Goal: Transaction & Acquisition: Purchase product/service

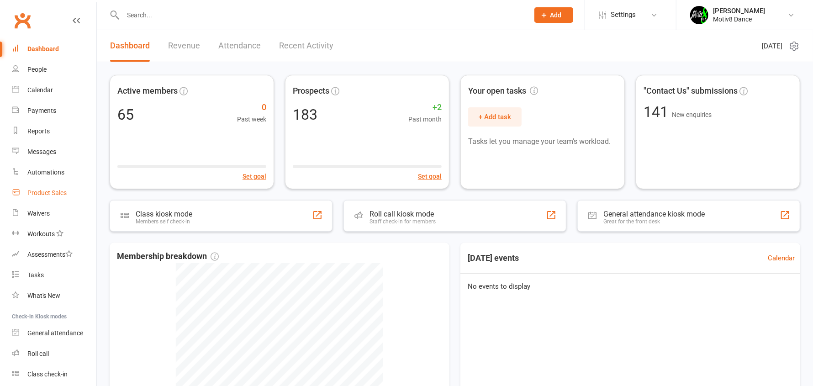
click at [51, 190] on div "Product Sales" at bounding box center [46, 192] width 39 height 7
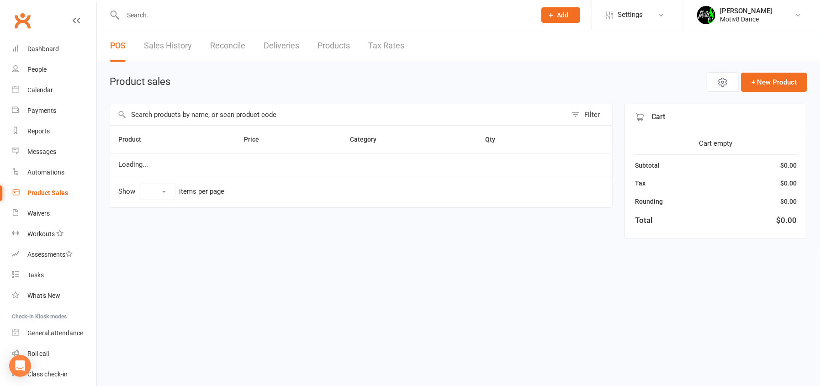
select select "10"
click at [172, 45] on link "Sales History" at bounding box center [168, 46] width 48 height 32
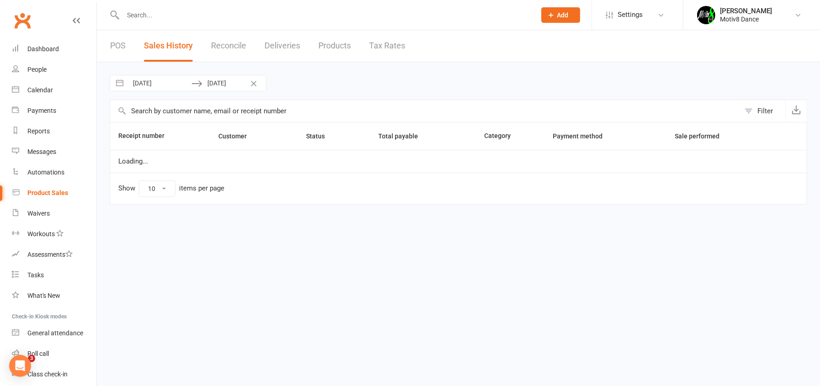
select select "100"
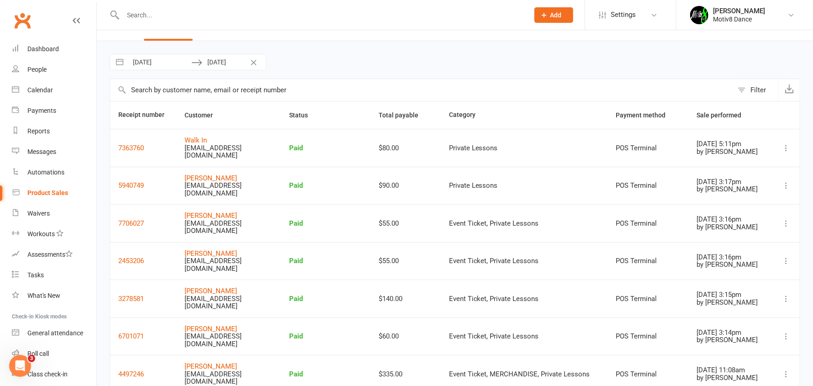
scroll to position [32, 0]
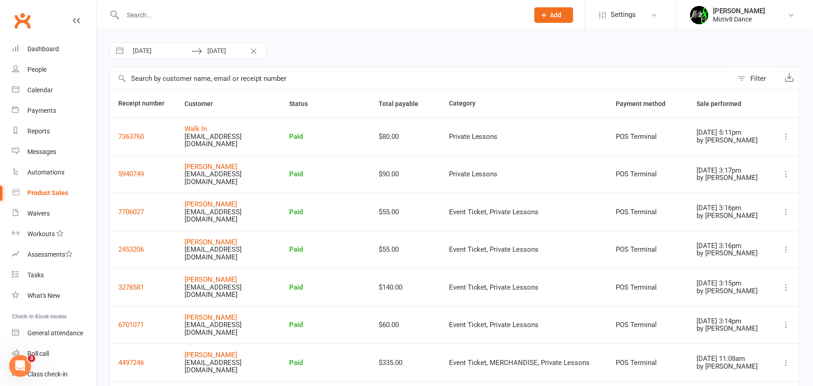
click at [176, 79] on input "text" at bounding box center [421, 79] width 623 height 22
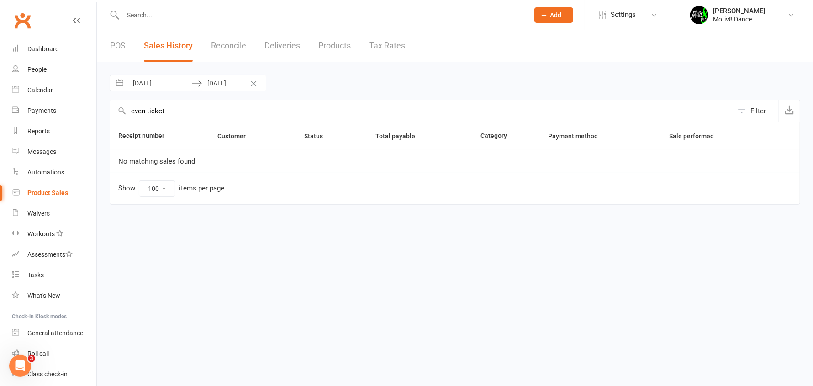
scroll to position [0, 0]
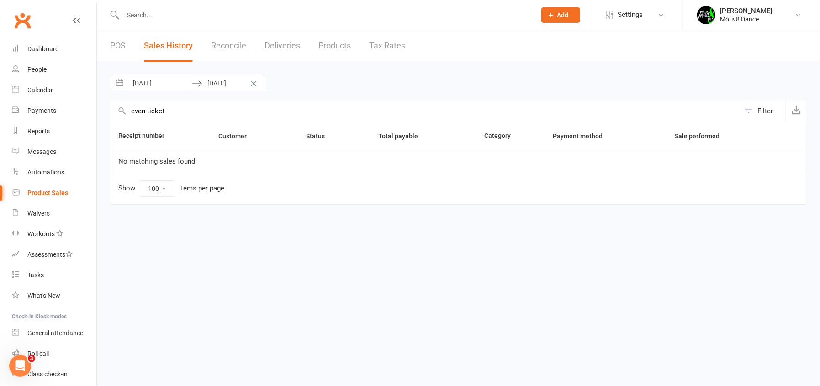
type input "even ticket"
click at [121, 82] on button "Interact with the calendar and add the check-in date for your trip." at bounding box center [119, 83] width 16 height 16
select select "8"
select select "2025"
select select "9"
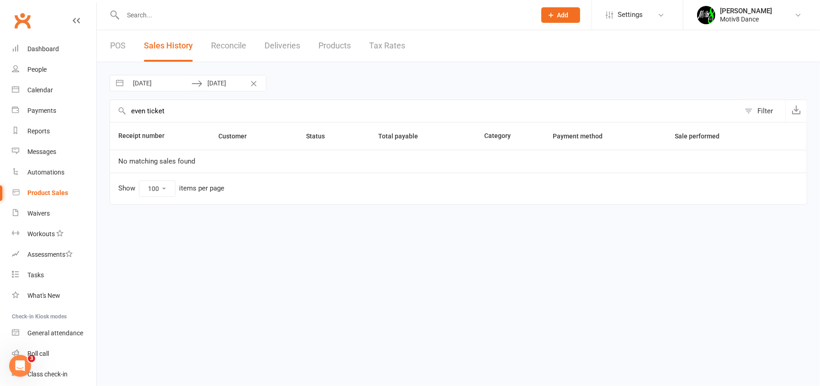
select select "2025"
select select "10"
select select "2025"
select select "11"
select select "2025"
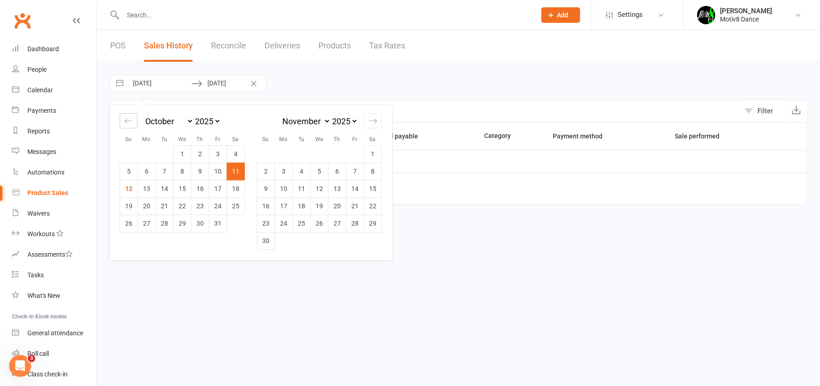
click at [127, 119] on icon "Move backward to switch to the previous month." at bounding box center [128, 120] width 9 height 9
select select "7"
select select "2025"
click at [164, 153] on td "2" at bounding box center [165, 153] width 18 height 17
type input "02 Sep 2025"
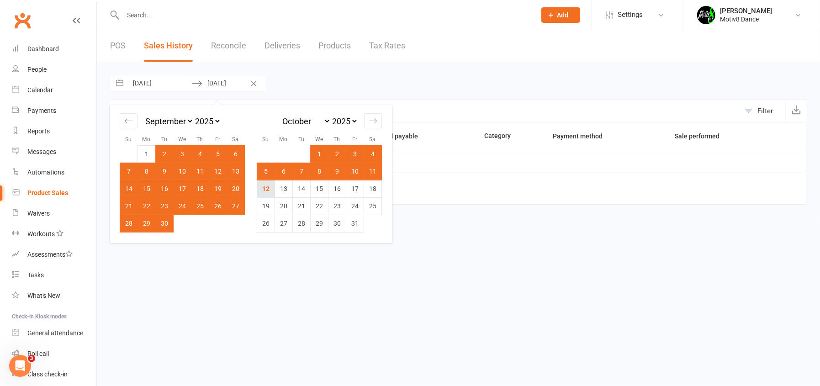
click at [264, 187] on td "12" at bounding box center [266, 188] width 18 height 17
type input "[DATE]"
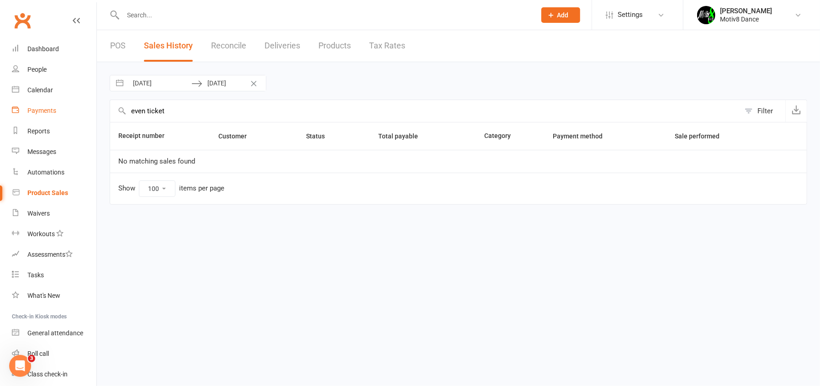
drag, startPoint x: 186, startPoint y: 114, endPoint x: 88, endPoint y: 108, distance: 98.8
click at [99, 111] on div "02 Sep 2025 Navigate forward to interact with the calendar and select a date. P…" at bounding box center [458, 139] width 723 height 155
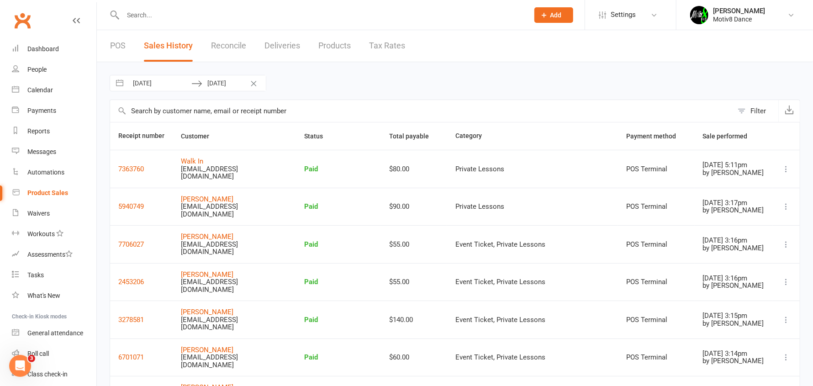
click at [121, 46] on link "POS" at bounding box center [118, 46] width 16 height 32
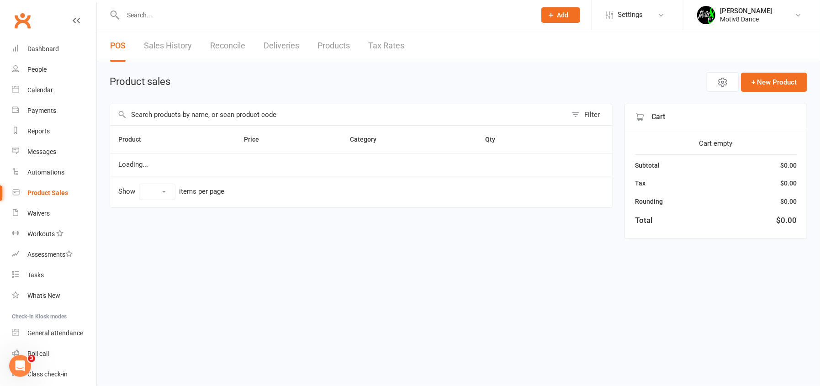
select select "10"
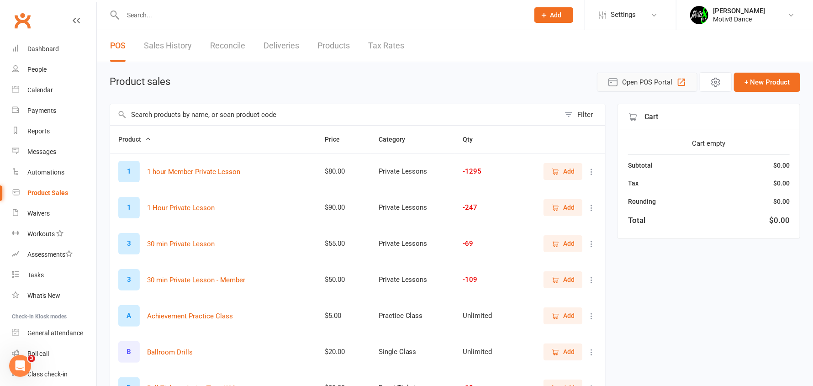
click at [638, 83] on span "Open POS Portal" at bounding box center [647, 82] width 50 height 11
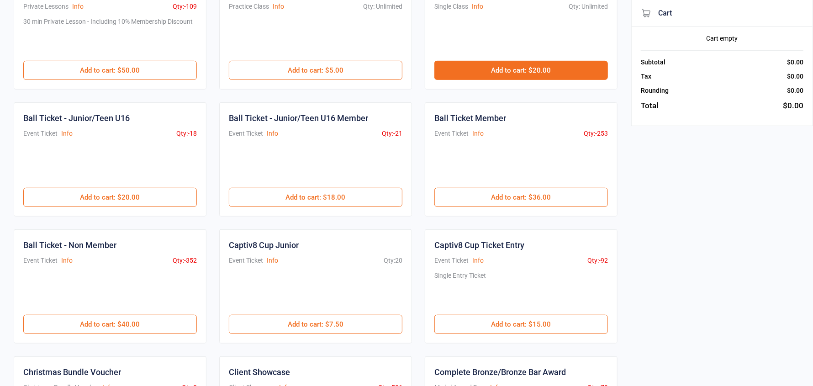
scroll to position [274, 0]
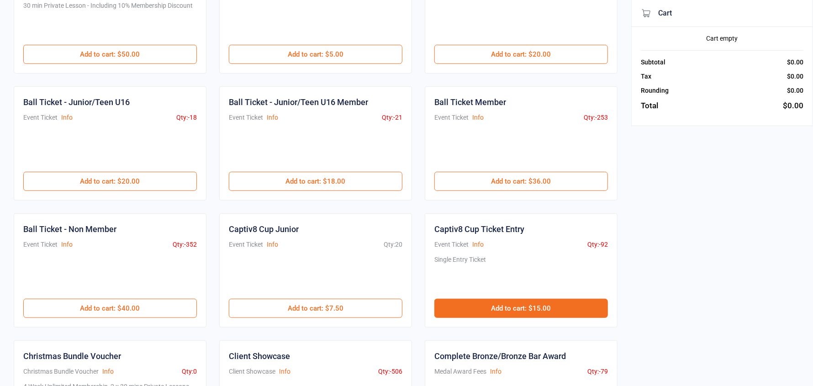
click at [556, 311] on button "Add to cart : $15.00" at bounding box center [521, 308] width 174 height 19
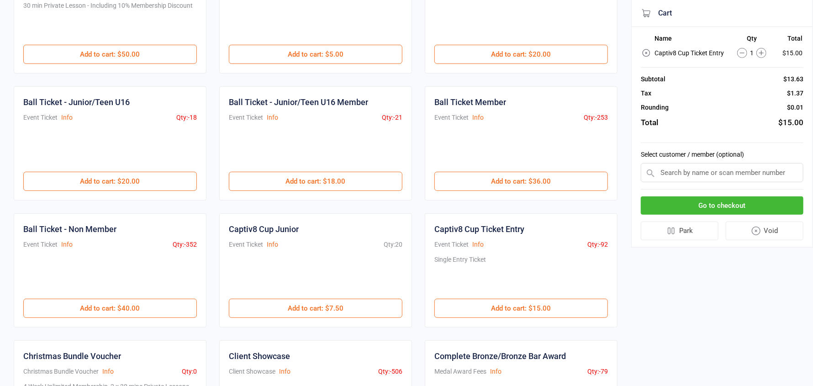
click at [732, 171] on input "text" at bounding box center [722, 172] width 163 height 19
type input "june"
click at [704, 187] on div "June wilkins" at bounding box center [722, 190] width 162 height 15
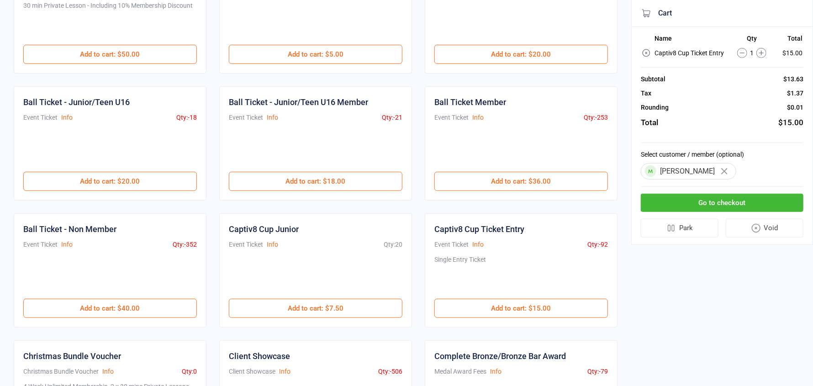
click at [715, 206] on button "Go to checkout" at bounding box center [722, 203] width 163 height 19
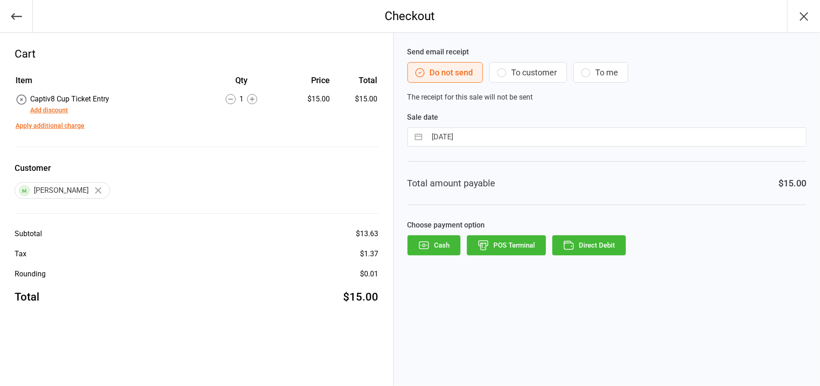
click at [437, 247] on button "Cash" at bounding box center [433, 245] width 53 height 20
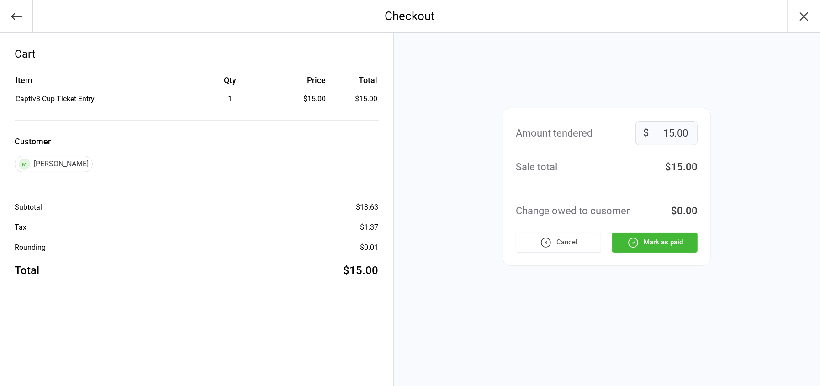
click at [663, 242] on button "Mark as paid" at bounding box center [654, 242] width 85 height 20
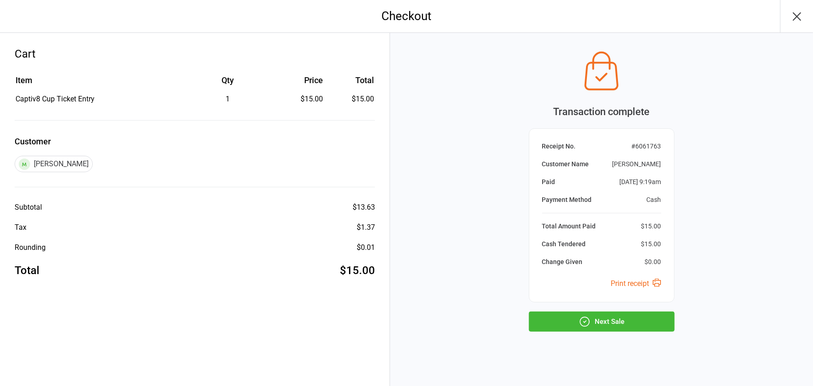
click at [621, 321] on button "Next Sale" at bounding box center [602, 321] width 146 height 20
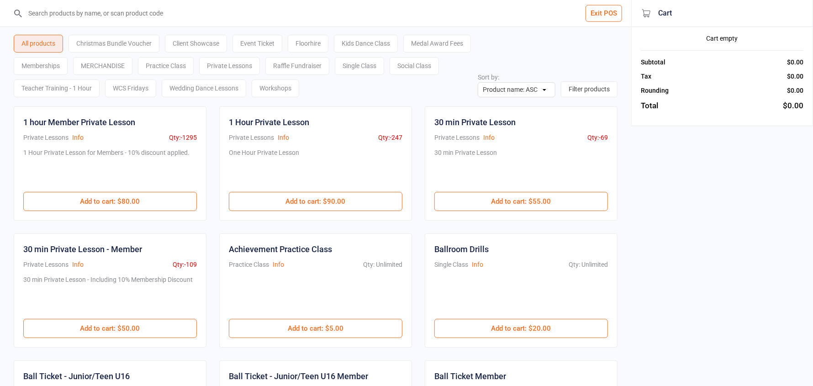
click at [781, 318] on div "Exit POS All products Christmas Bundle Voucher Client Showcase Event Ticket Flo…" at bounding box center [406, 389] width 813 height 778
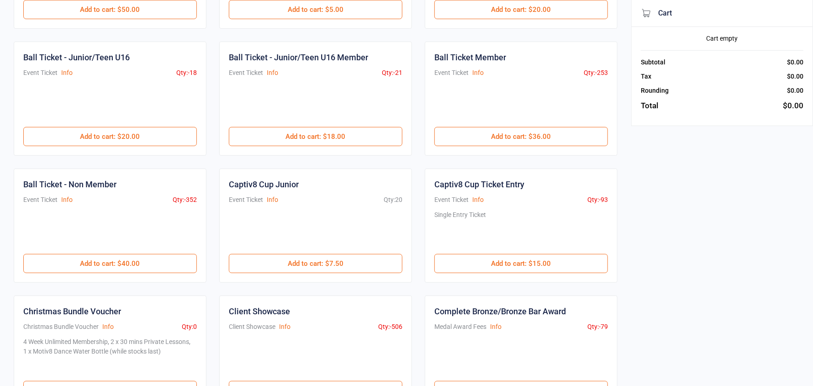
scroll to position [319, 0]
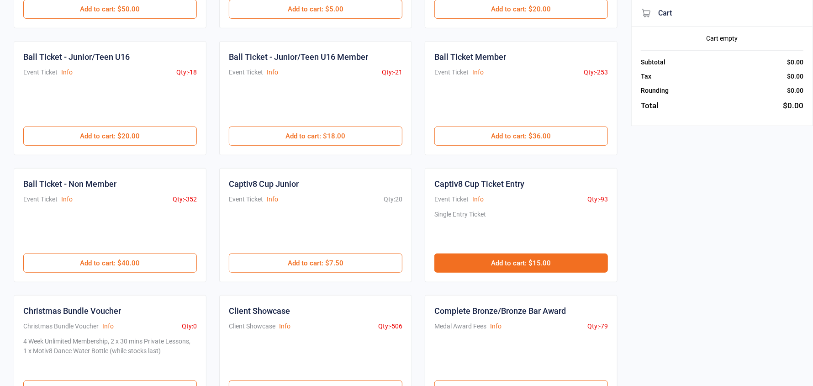
click at [507, 264] on button "Add to cart : $15.00" at bounding box center [521, 262] width 174 height 19
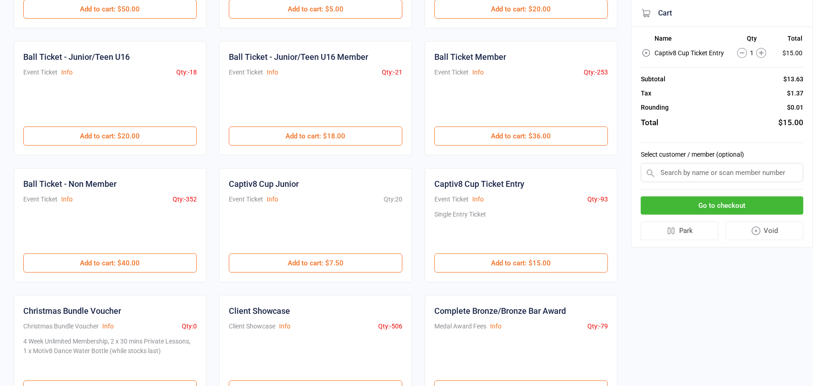
click at [705, 177] on input "text" at bounding box center [722, 172] width 163 height 19
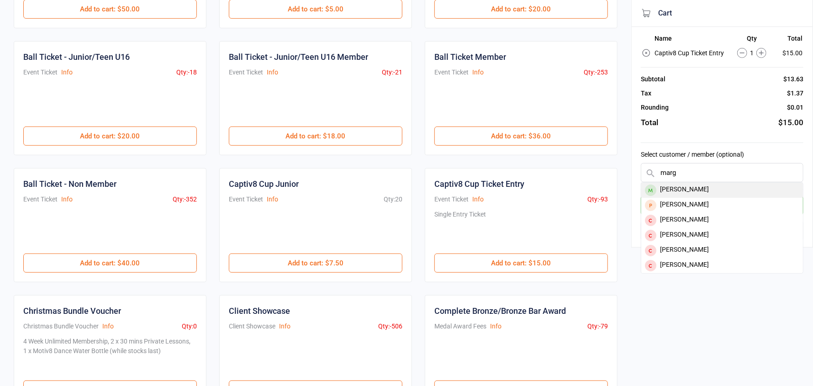
type input "marg"
click at [691, 192] on div "Marg Seiver" at bounding box center [722, 190] width 162 height 15
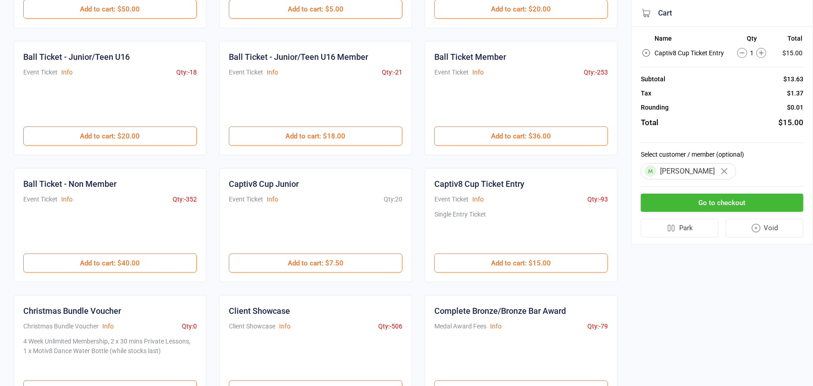
click at [696, 210] on button "Go to checkout" at bounding box center [722, 203] width 163 height 19
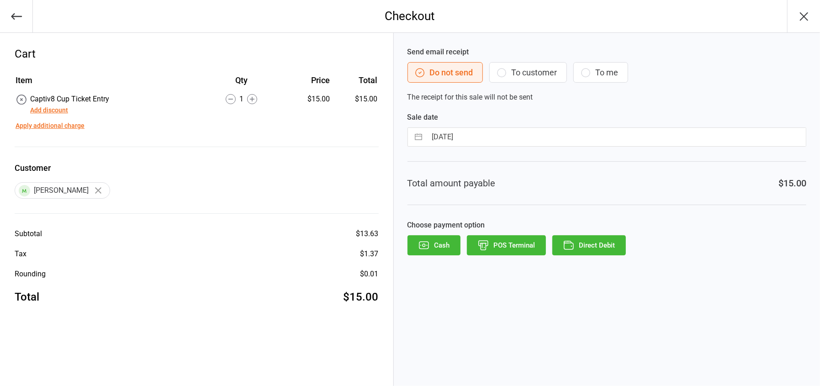
click at [494, 243] on button "POS Terminal" at bounding box center [506, 245] width 79 height 20
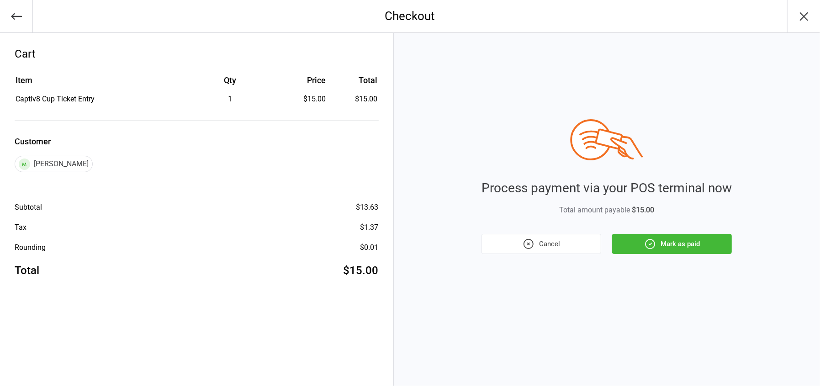
click at [664, 247] on button "Mark as paid" at bounding box center [672, 244] width 120 height 20
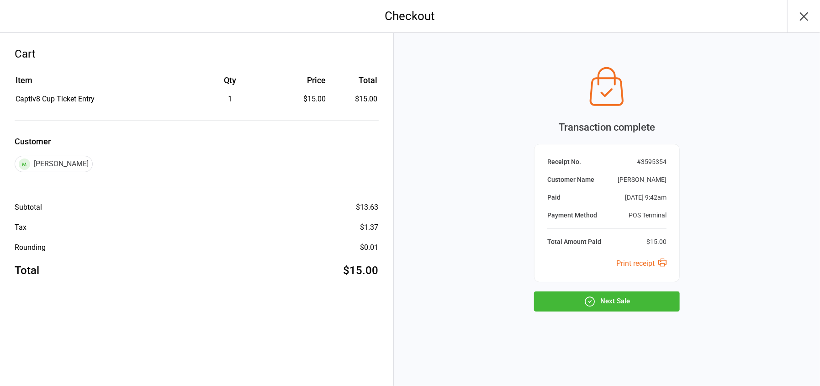
click at [660, 303] on button "Next Sale" at bounding box center [607, 301] width 146 height 20
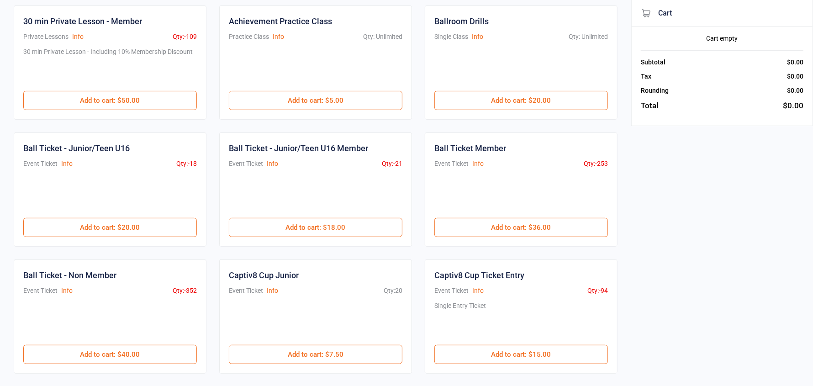
scroll to position [274, 0]
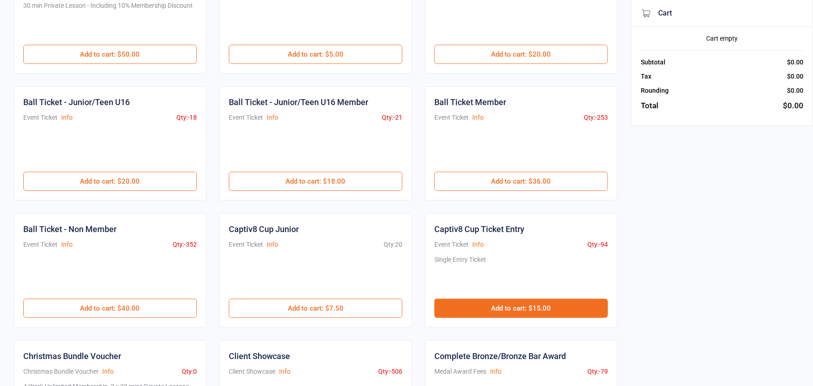
click at [500, 303] on button "Add to cart : $15.00" at bounding box center [521, 308] width 174 height 19
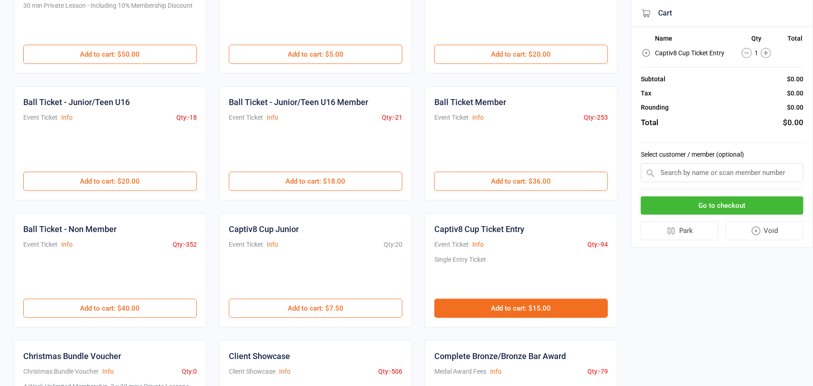
click at [500, 303] on button "Add to cart : $15.00" at bounding box center [521, 308] width 174 height 19
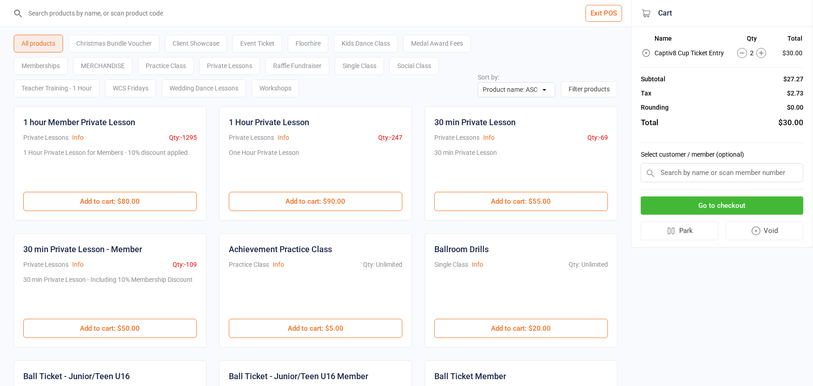
click at [68, 69] on div "Memberships" at bounding box center [41, 66] width 54 height 18
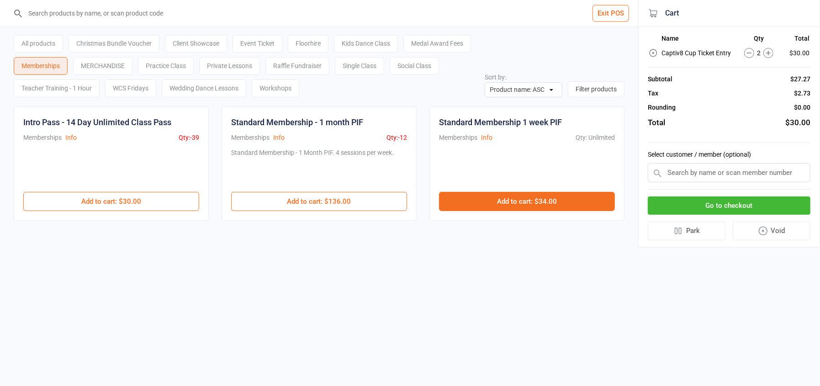
click at [531, 203] on button "Add to cart : $34.00" at bounding box center [527, 201] width 176 height 19
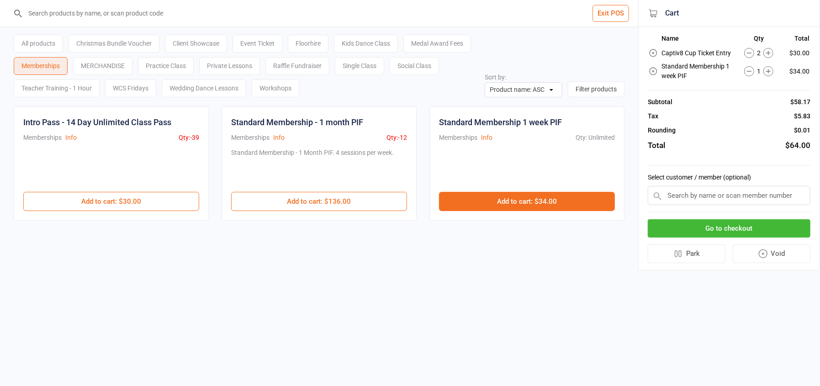
click at [531, 203] on button "Add to cart : $34.00" at bounding box center [527, 201] width 176 height 19
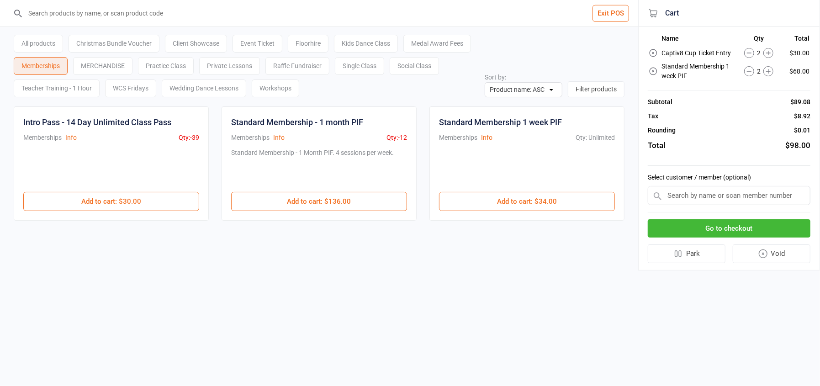
click at [749, 73] on icon at bounding box center [749, 71] width 10 height 10
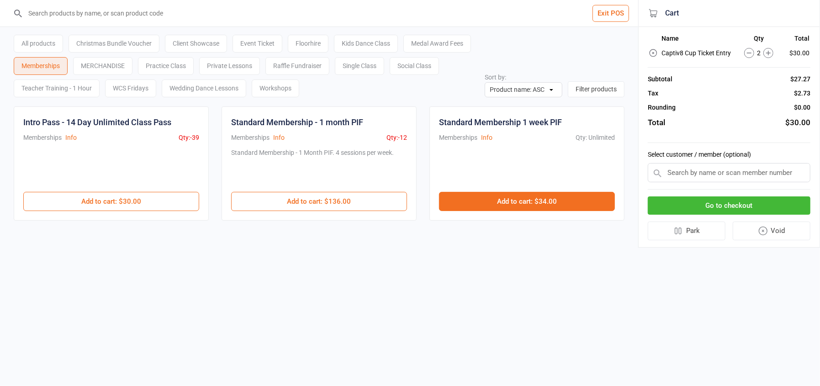
click at [521, 199] on button "Add to cart : $34.00" at bounding box center [527, 201] width 176 height 19
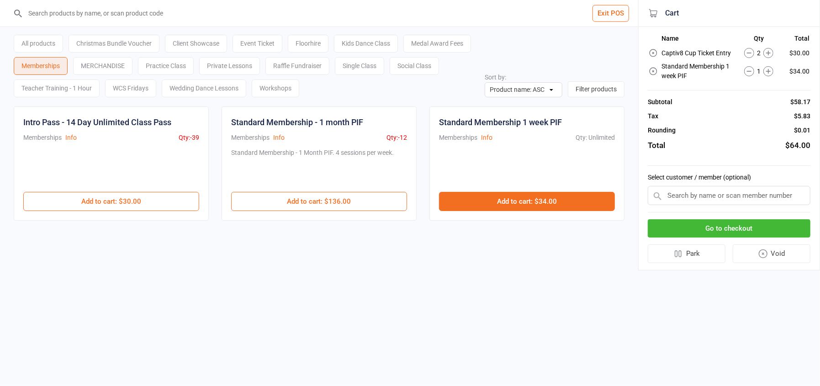
click at [521, 199] on button "Add to cart : $34.00" at bounding box center [527, 201] width 176 height 19
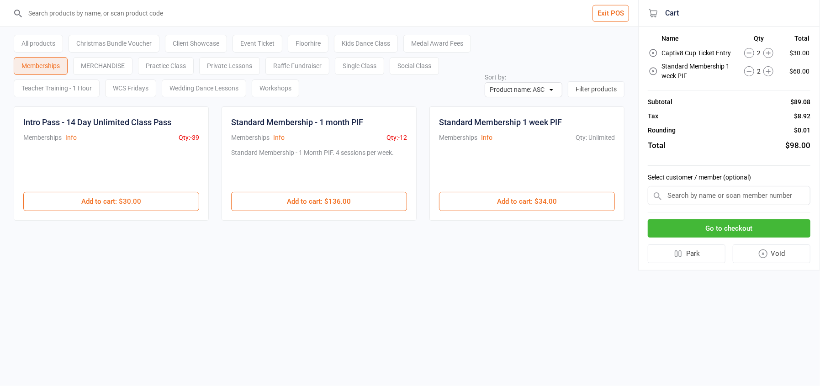
drag, startPoint x: 676, startPoint y: 195, endPoint x: 665, endPoint y: 179, distance: 19.5
click at [670, 185] on div "Select customer / member (optional)" at bounding box center [729, 189] width 163 height 47
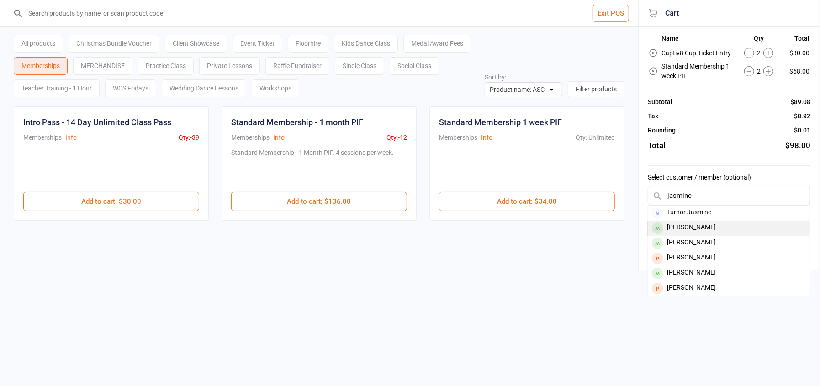
type input "jasmine"
click at [693, 226] on div "Jasmine Stinson" at bounding box center [729, 228] width 162 height 15
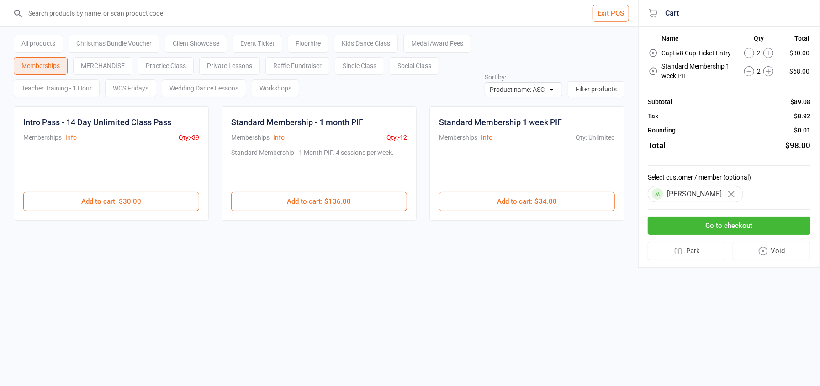
click at [693, 226] on button "Go to checkout" at bounding box center [729, 225] width 163 height 19
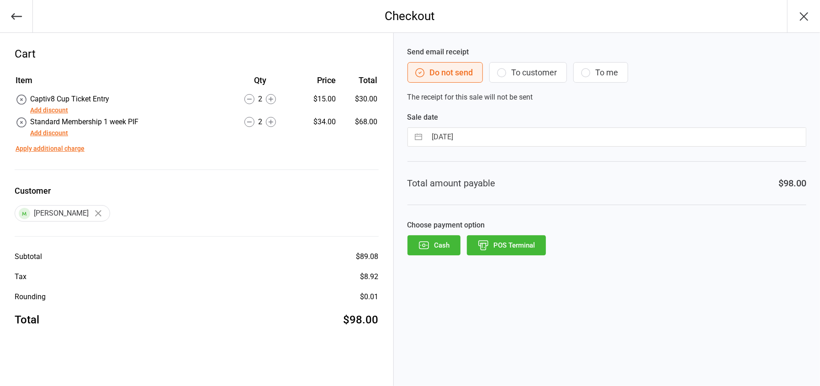
click at [499, 250] on button "POS Terminal" at bounding box center [506, 245] width 79 height 20
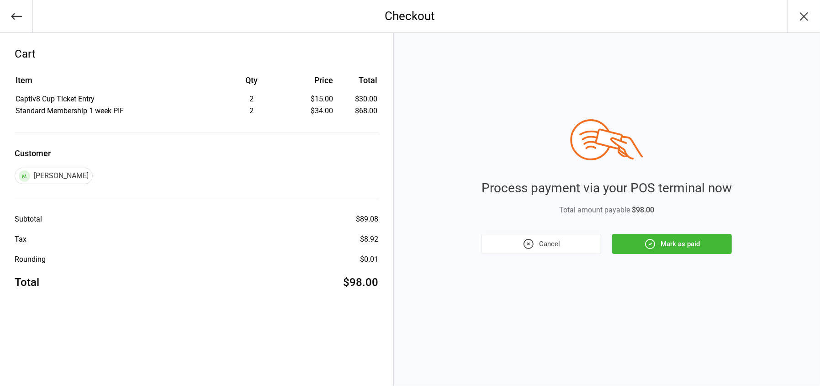
click at [669, 250] on button "Mark as paid" at bounding box center [672, 244] width 120 height 20
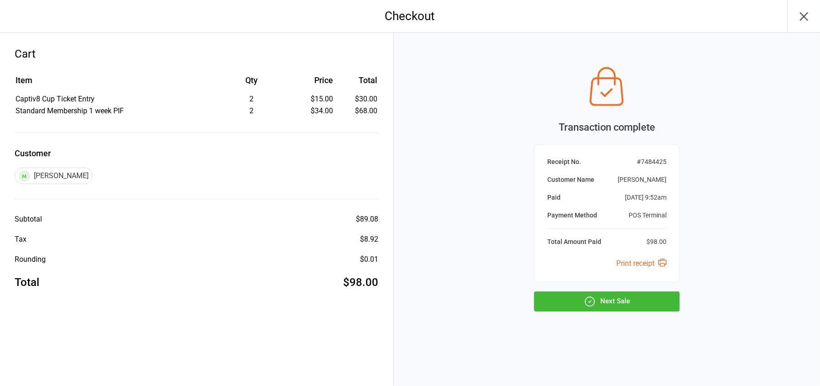
click at [647, 301] on button "Next Sale" at bounding box center [607, 301] width 146 height 20
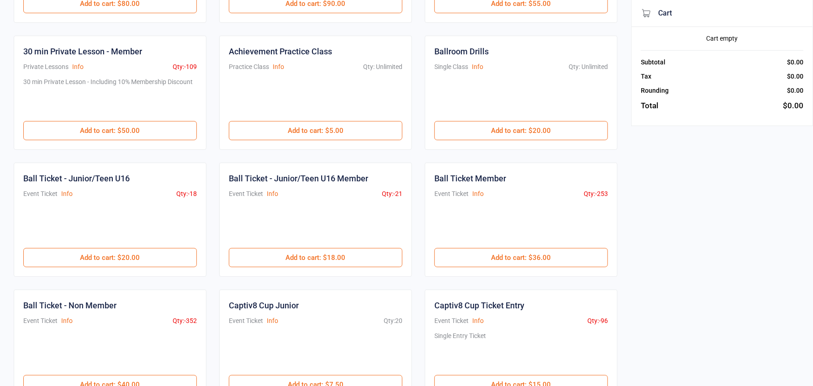
scroll to position [228, 0]
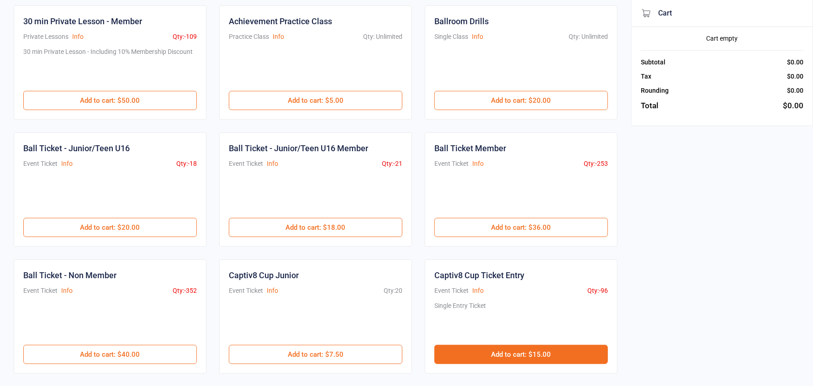
click at [487, 354] on button "Add to cart : $15.00" at bounding box center [521, 354] width 174 height 19
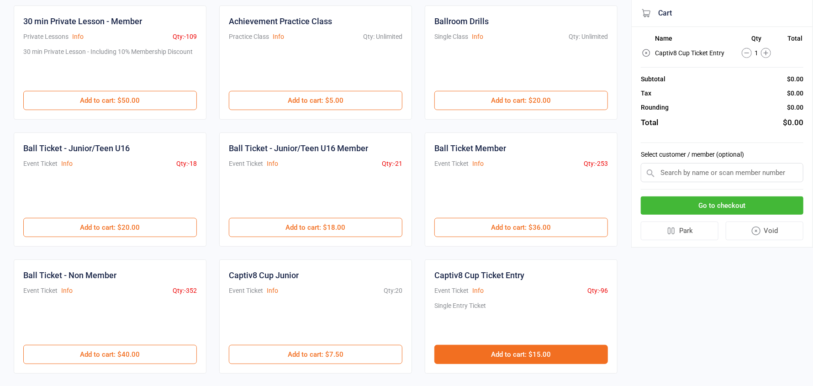
click at [487, 354] on button "Add to cart : $15.00" at bounding box center [521, 354] width 174 height 19
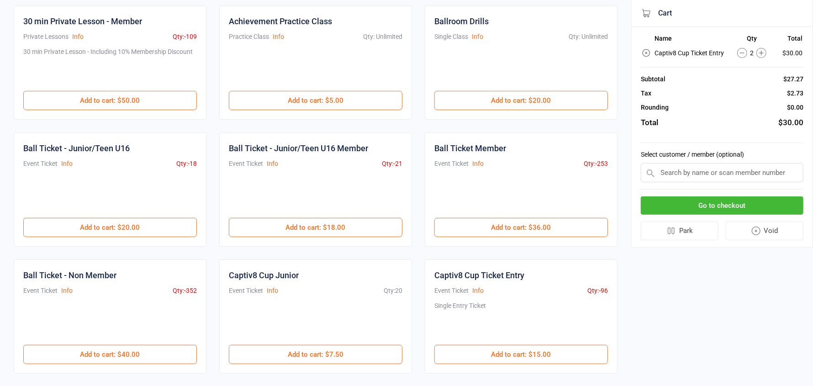
click at [669, 173] on input "text" at bounding box center [722, 172] width 163 height 19
type input "thara"
click at [746, 187] on div "Tharanga Fernando" at bounding box center [722, 190] width 162 height 15
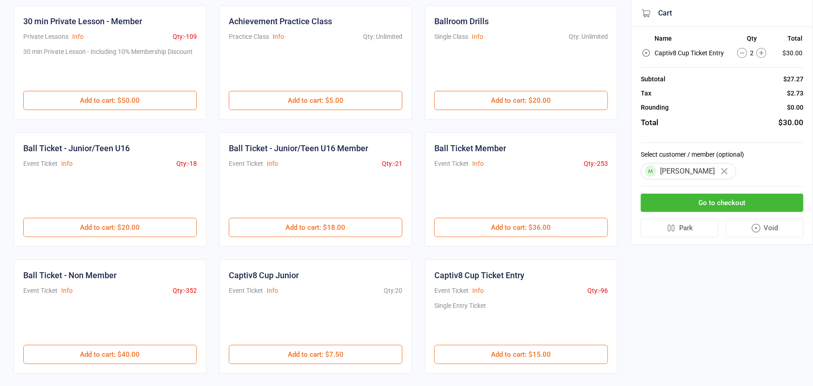
click at [726, 204] on button "Go to checkout" at bounding box center [722, 203] width 163 height 19
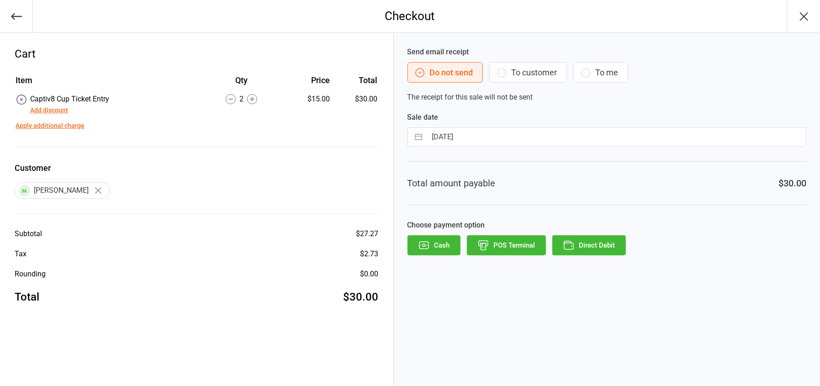
click at [501, 240] on button "POS Terminal" at bounding box center [506, 245] width 79 height 20
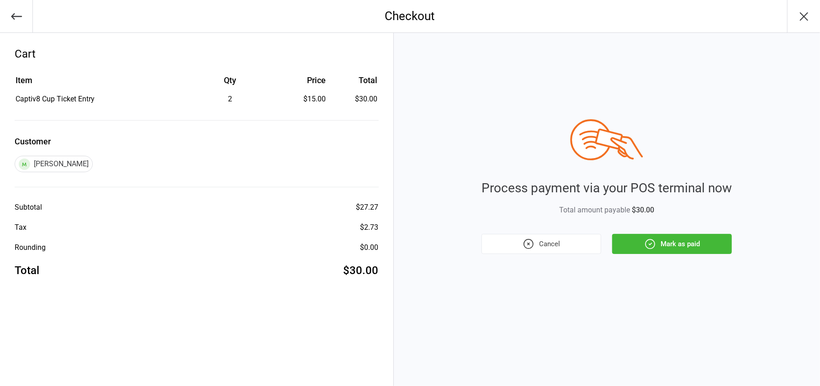
click at [663, 248] on button "Mark as paid" at bounding box center [672, 244] width 120 height 20
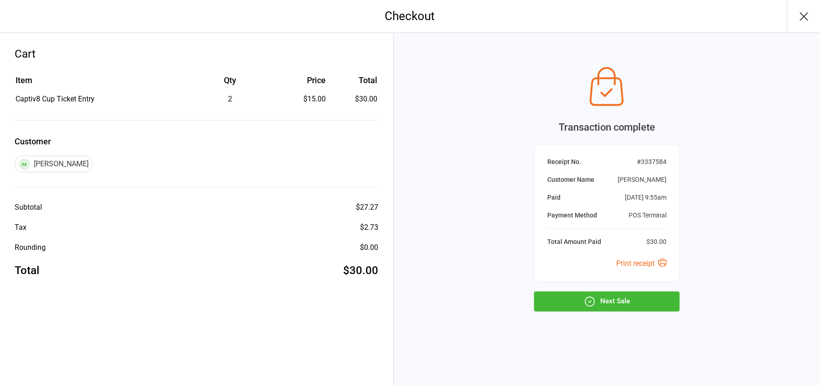
click at [622, 303] on button "Next Sale" at bounding box center [607, 301] width 146 height 20
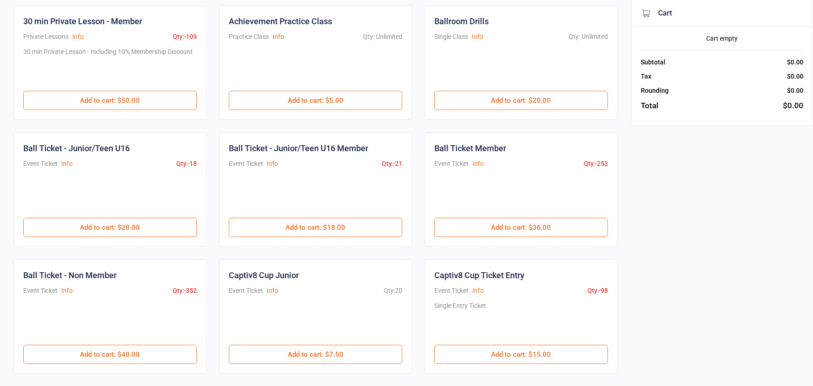
scroll to position [228, 0]
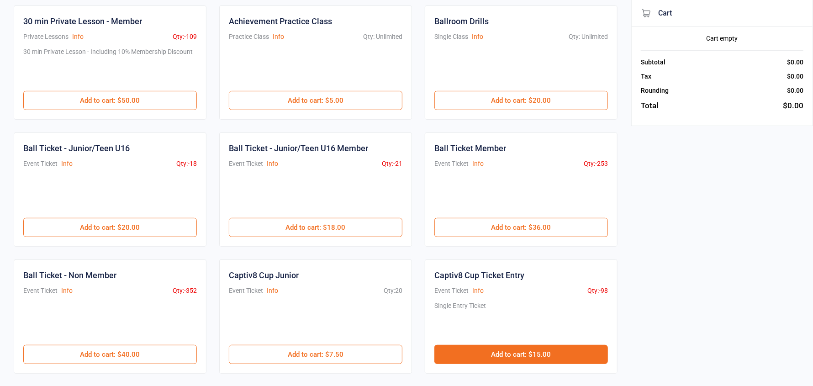
click at [492, 353] on button "Add to cart : $15.00" at bounding box center [521, 354] width 174 height 19
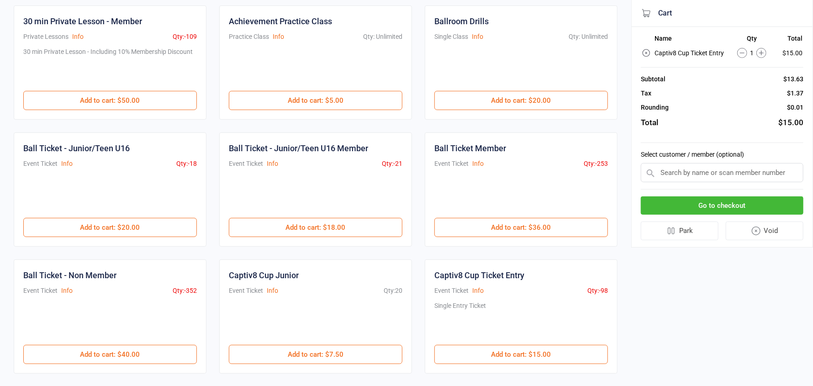
click at [704, 172] on input "text" at bounding box center [722, 172] width 163 height 19
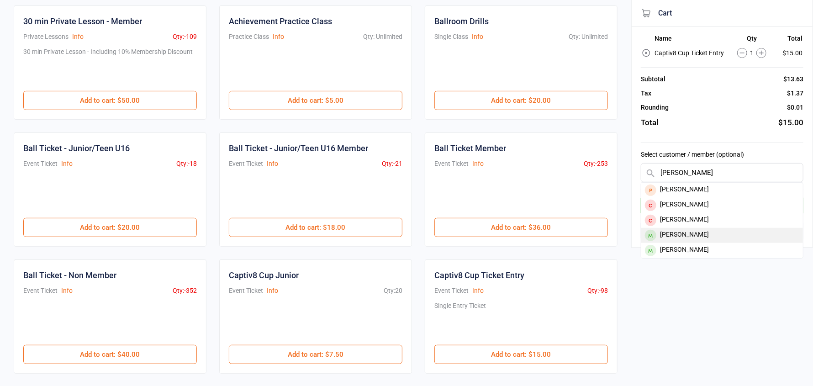
type input "josh"
click at [696, 237] on div "Joshua Rynan" at bounding box center [722, 235] width 162 height 15
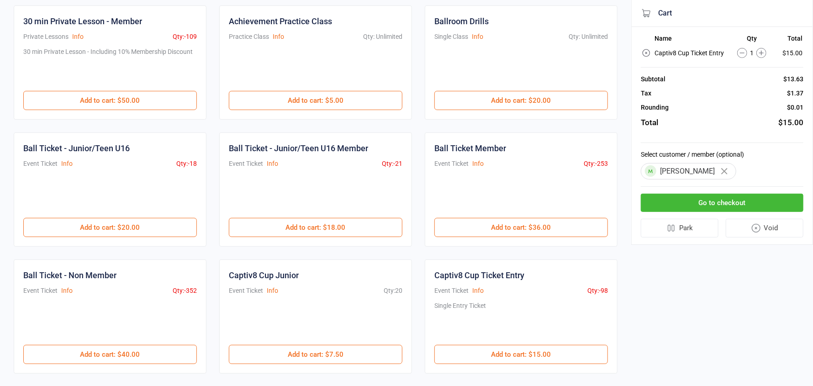
click at [711, 209] on button "Go to checkout" at bounding box center [722, 203] width 163 height 19
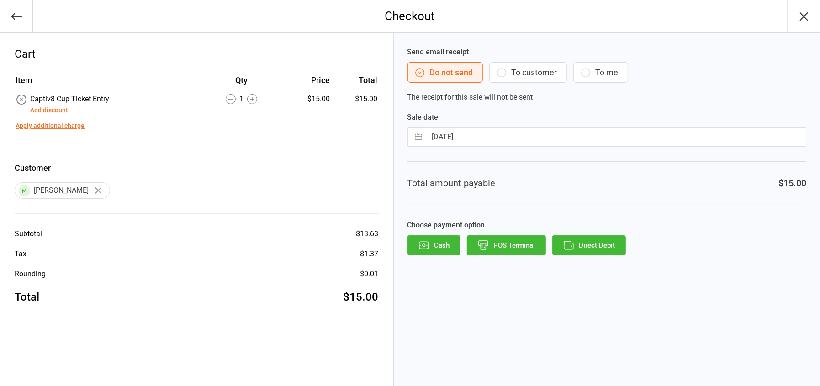
click at [440, 234] on div "Choose payment option Cash POS Terminal Direct Debit" at bounding box center [606, 238] width 399 height 36
click at [440, 246] on button "Cash" at bounding box center [433, 245] width 53 height 20
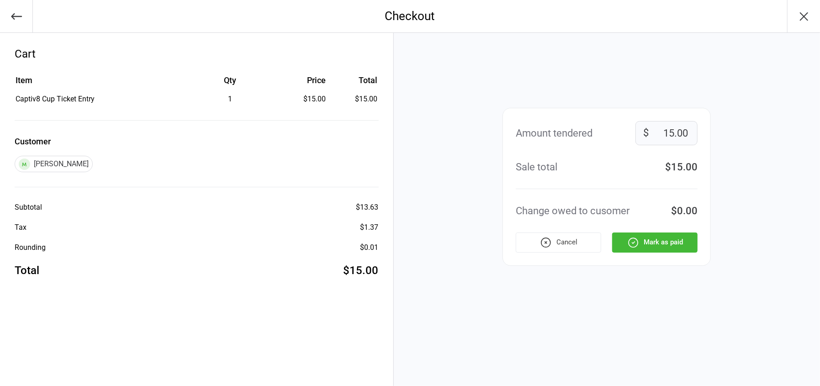
click at [674, 245] on button "Mark as paid" at bounding box center [654, 242] width 85 height 20
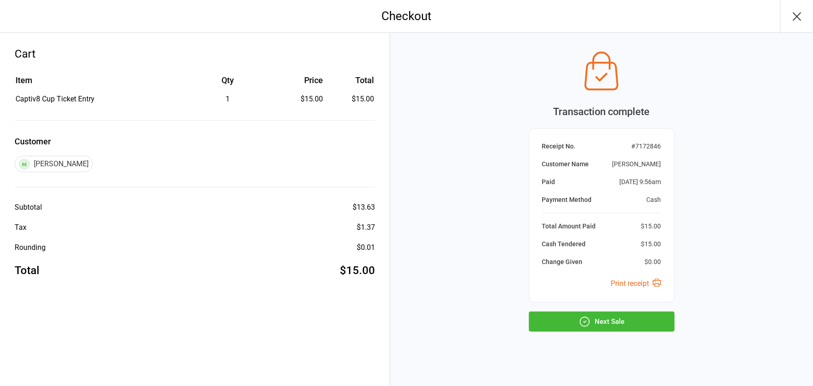
click at [613, 317] on button "Next Sale" at bounding box center [602, 321] width 146 height 20
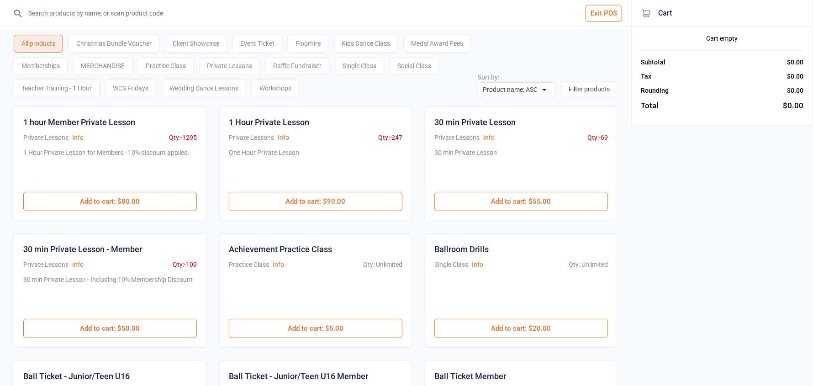
drag, startPoint x: 602, startPoint y: 17, endPoint x: 600, endPoint y: 21, distance: 4.7
click at [600, 21] on button "Exit POS" at bounding box center [604, 13] width 37 height 17
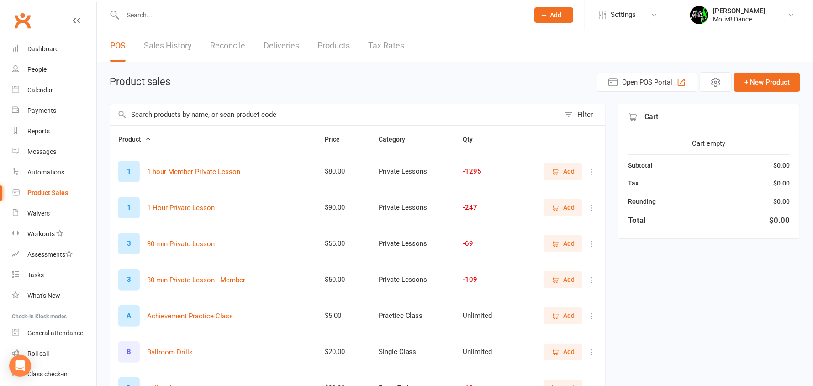
click at [175, 47] on link "Sales History" at bounding box center [168, 46] width 48 height 32
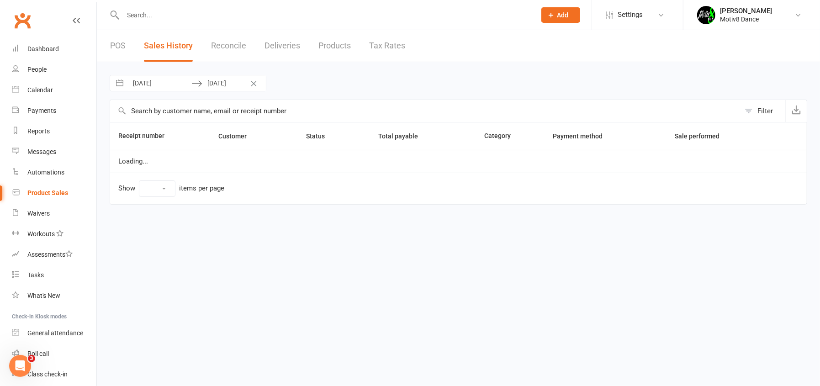
select select "100"
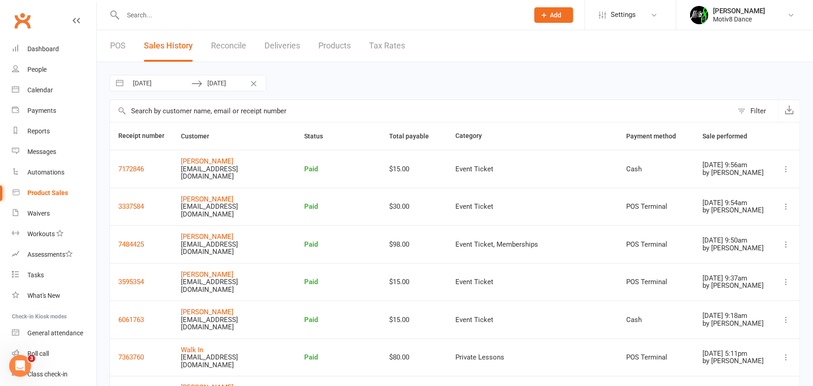
click at [119, 47] on link "POS" at bounding box center [118, 46] width 16 height 32
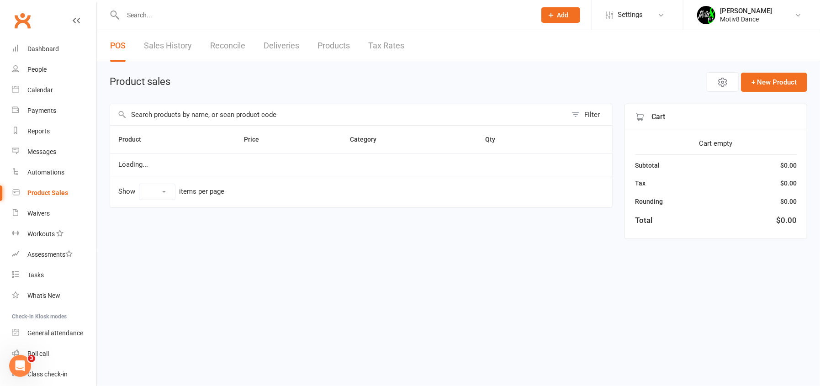
select select "10"
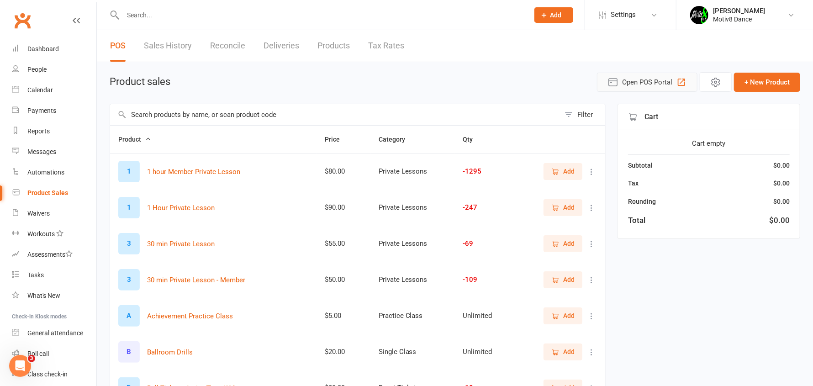
click at [638, 79] on span "Open POS Portal" at bounding box center [647, 82] width 50 height 11
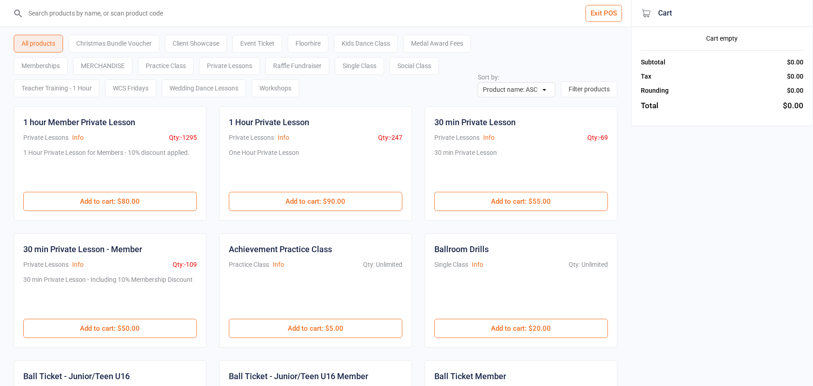
click at [593, 16] on button "Exit POS" at bounding box center [604, 13] width 37 height 17
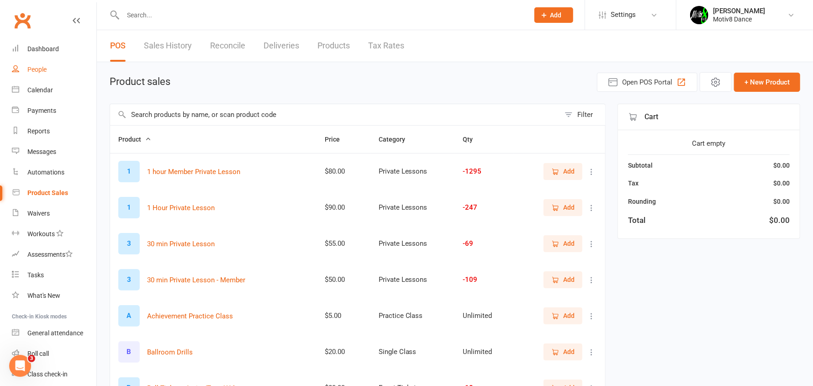
drag, startPoint x: 42, startPoint y: 72, endPoint x: 48, endPoint y: 65, distance: 9.7
click at [42, 71] on div "People" at bounding box center [36, 69] width 19 height 7
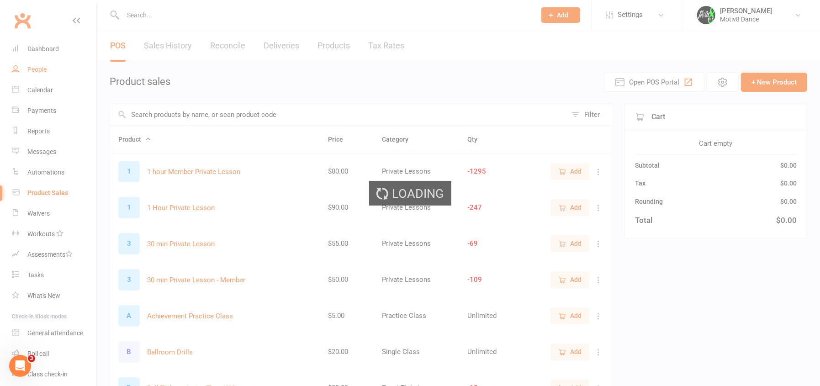
select select "50"
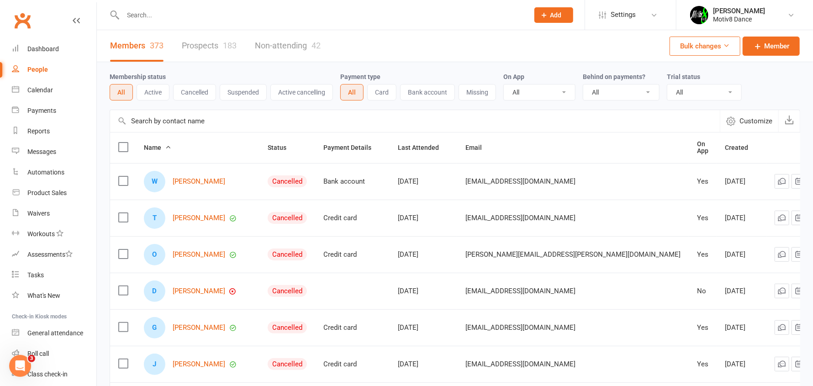
click at [142, 16] on input "text" at bounding box center [321, 15] width 402 height 13
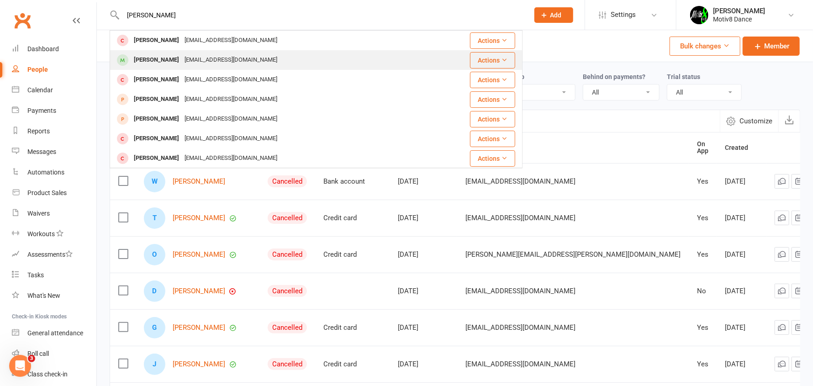
type input "isabella"
click at [151, 58] on div "Furtado Isabelle" at bounding box center [156, 59] width 51 height 13
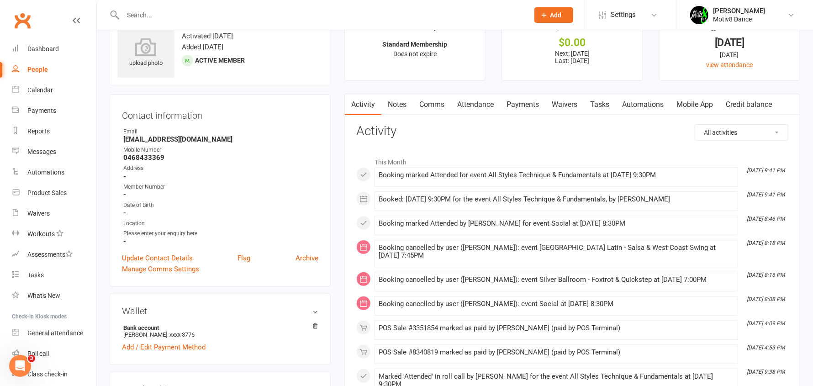
scroll to position [45, 0]
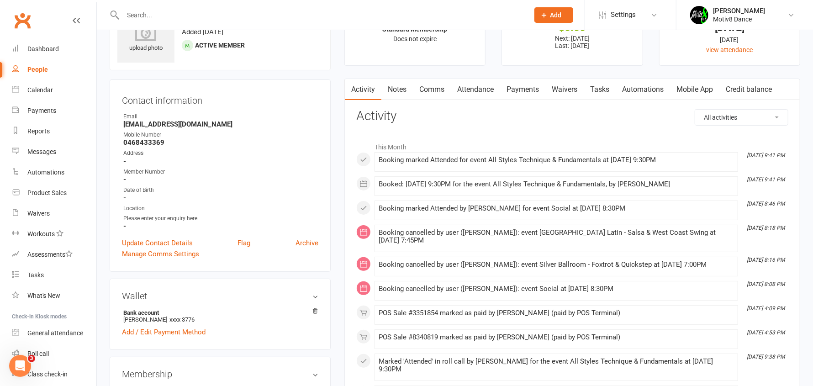
click at [526, 88] on link "Payments" at bounding box center [522, 89] width 45 height 21
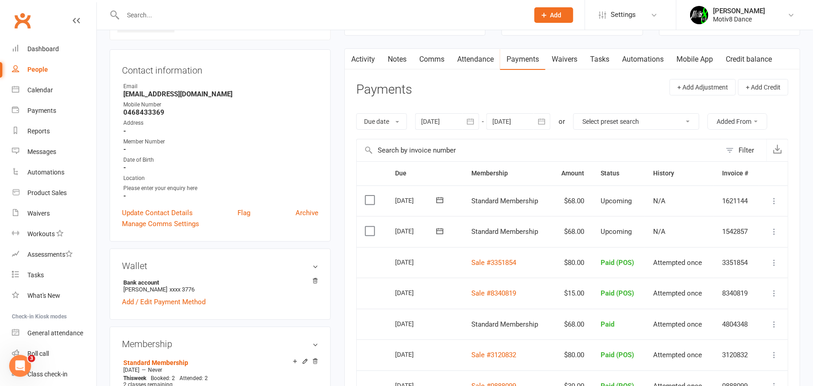
scroll to position [91, 0]
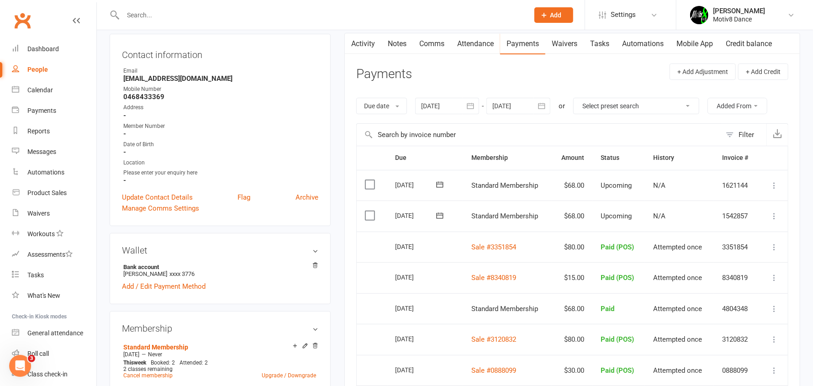
click at [771, 277] on icon at bounding box center [774, 277] width 9 height 9
click at [744, 296] on link "View POS Sale receipt" at bounding box center [733, 295] width 91 height 18
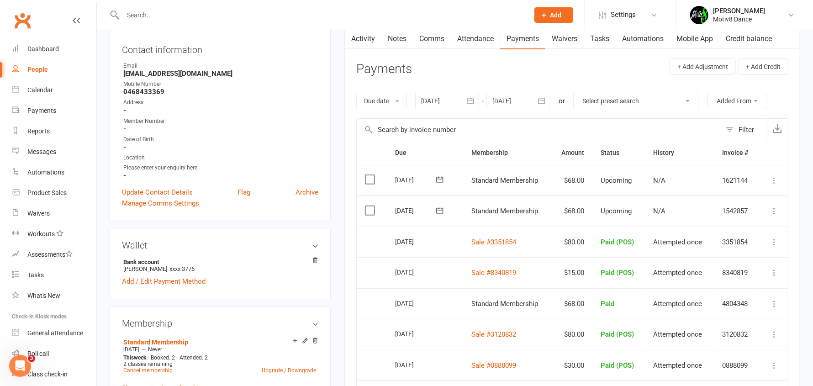
scroll to position [0, 0]
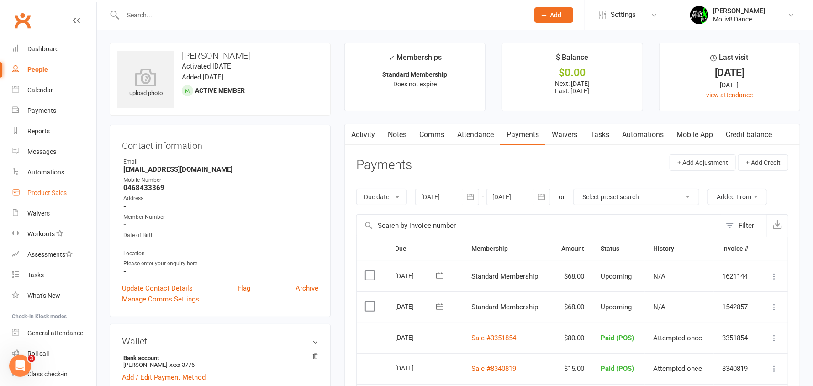
click at [45, 194] on div "Product Sales" at bounding box center [46, 192] width 39 height 7
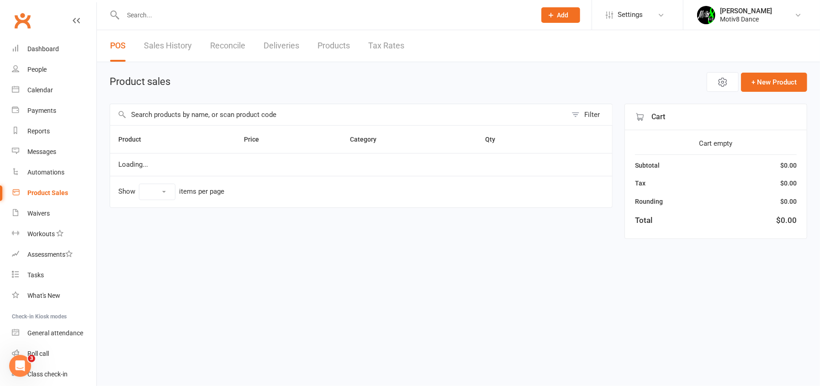
select select "10"
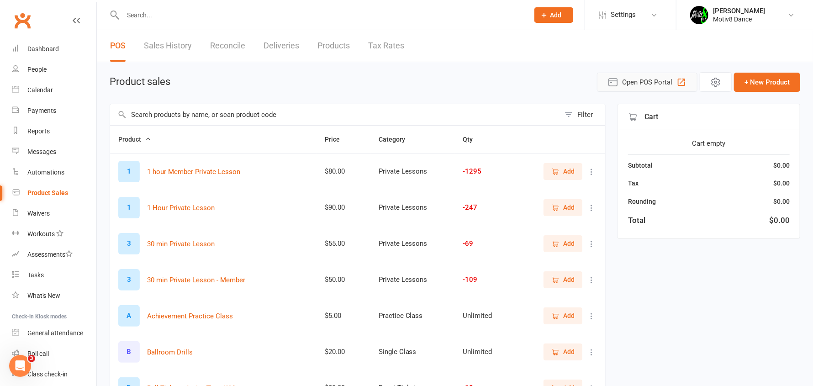
click at [650, 82] on span "Open POS Portal" at bounding box center [647, 82] width 50 height 11
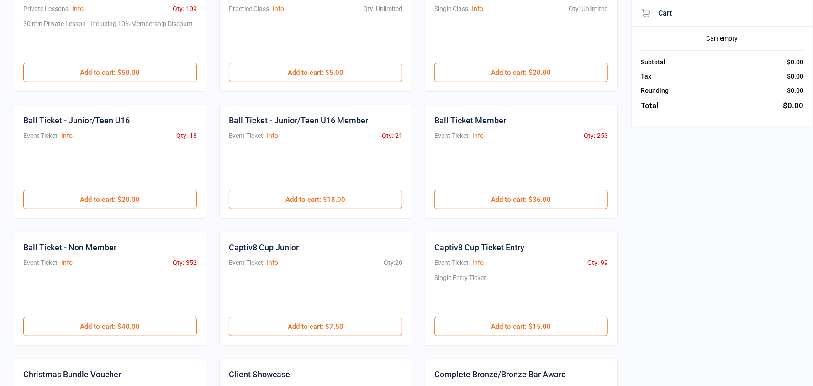
scroll to position [274, 0]
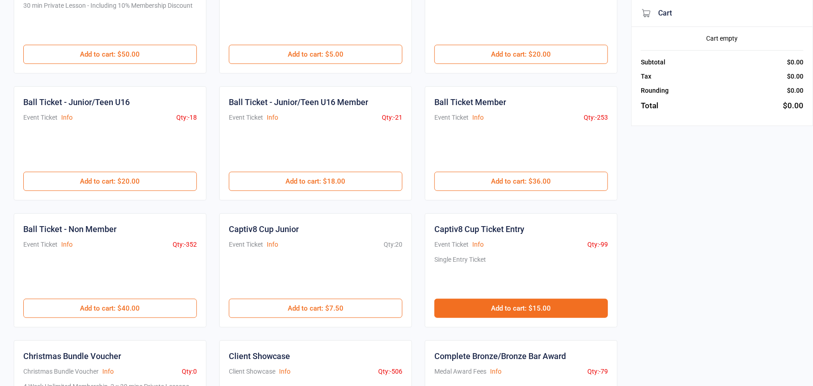
click at [516, 310] on button "Add to cart : $15.00" at bounding box center [521, 308] width 174 height 19
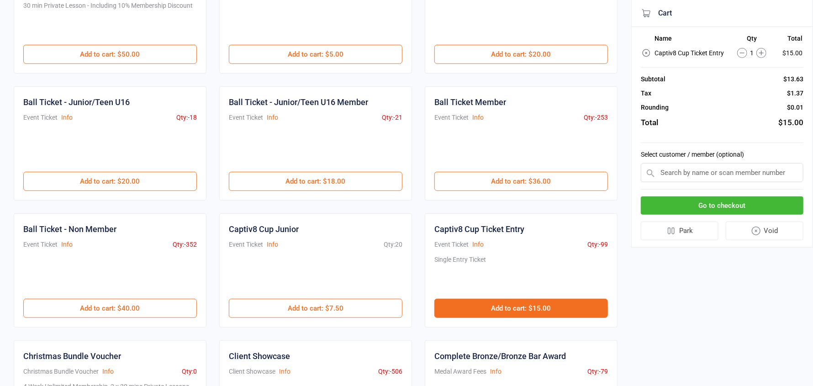
click at [516, 310] on button "Add to cart : $15.00" at bounding box center [521, 308] width 174 height 19
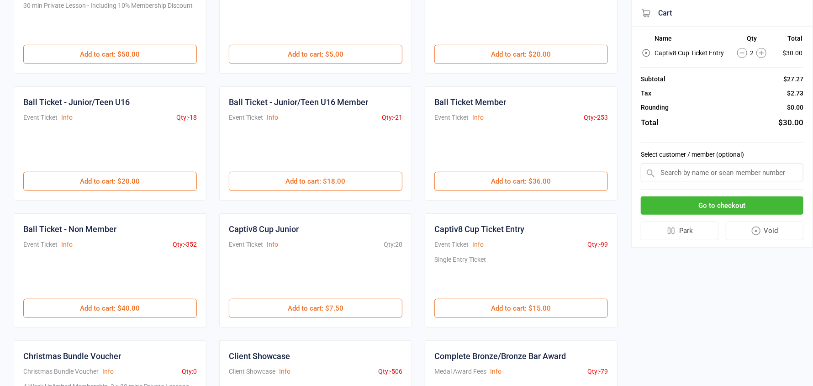
drag, startPoint x: 682, startPoint y: 175, endPoint x: 676, endPoint y: 179, distance: 7.5
click at [682, 175] on input "text" at bounding box center [722, 172] width 163 height 19
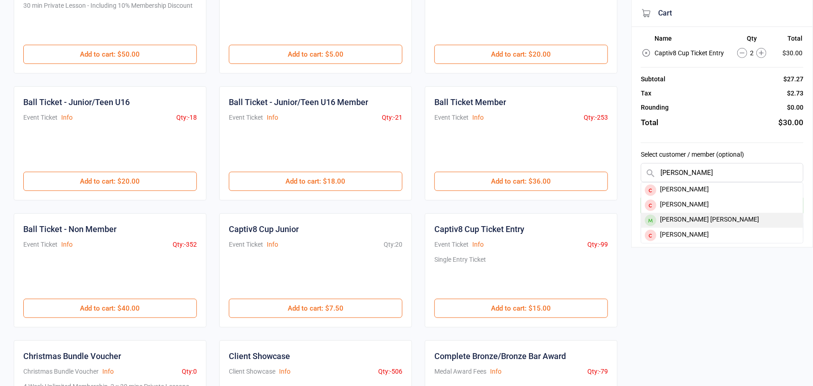
type input "[PERSON_NAME]"
click at [691, 218] on div "[PERSON_NAME] [PERSON_NAME]" at bounding box center [722, 220] width 162 height 15
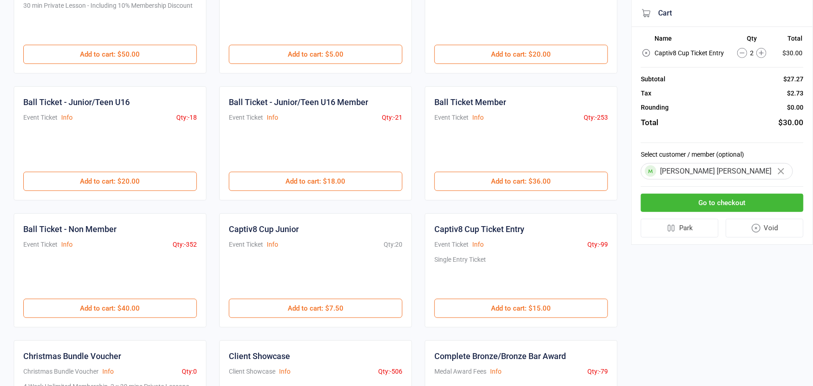
click at [698, 203] on button "Go to checkout" at bounding box center [722, 203] width 163 height 19
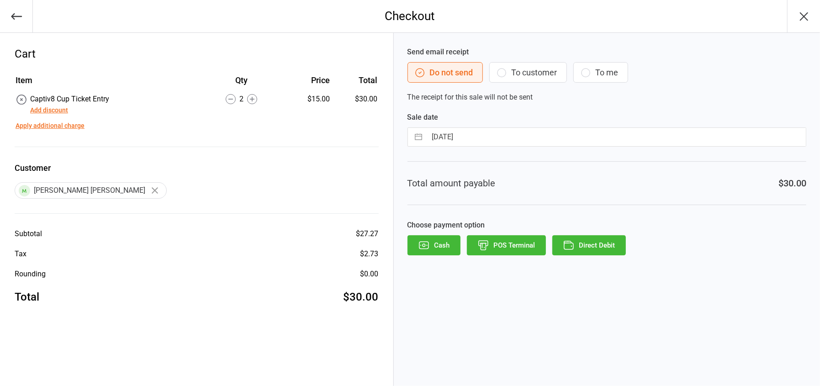
click at [443, 246] on button "Cash" at bounding box center [433, 245] width 53 height 20
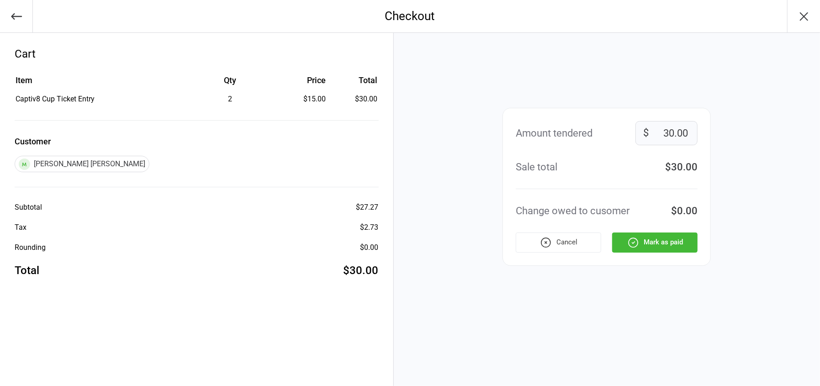
click at [658, 239] on button "Mark as paid" at bounding box center [654, 242] width 85 height 20
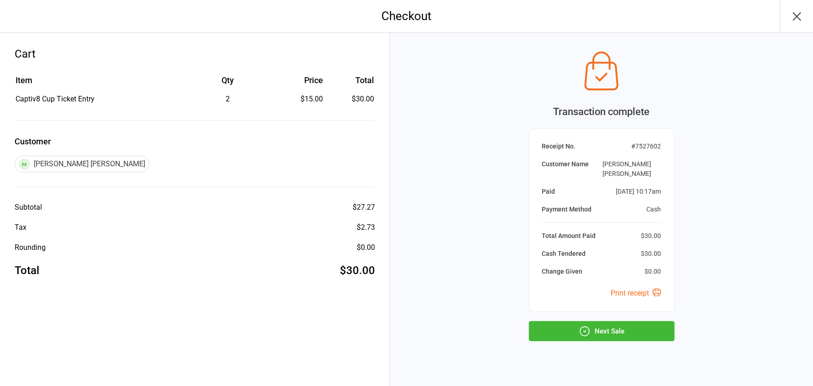
click at [633, 322] on button "Next Sale" at bounding box center [602, 331] width 146 height 20
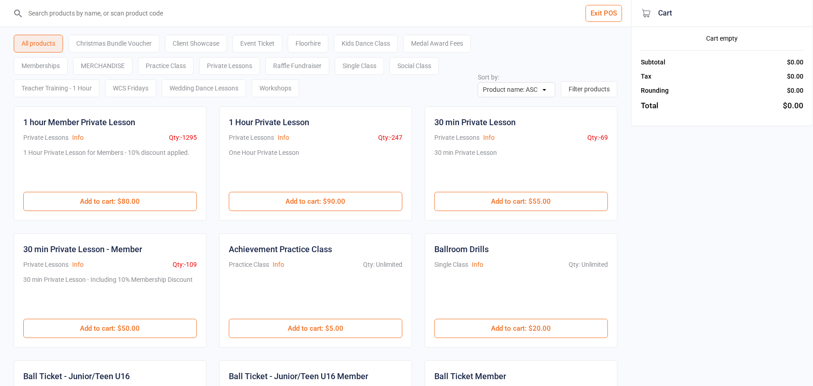
click at [249, 41] on div "Event Ticket" at bounding box center [257, 44] width 50 height 18
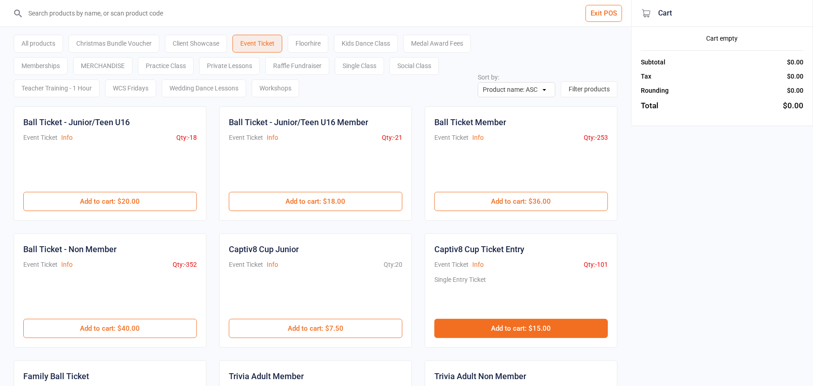
click at [520, 331] on button "Add to cart : $15.00" at bounding box center [521, 328] width 174 height 19
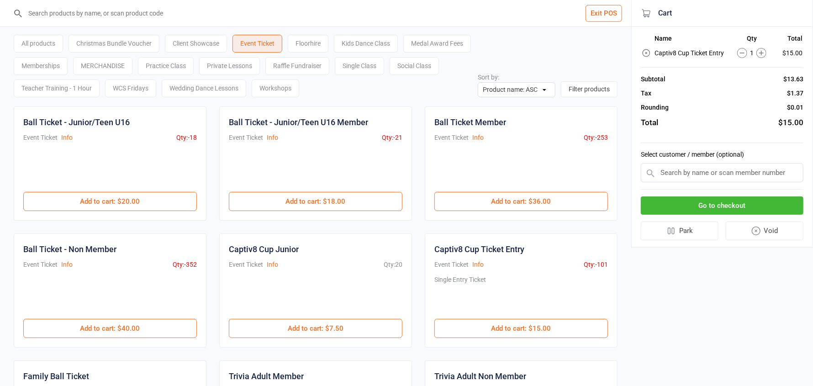
click at [671, 170] on input "text" at bounding box center [722, 172] width 163 height 19
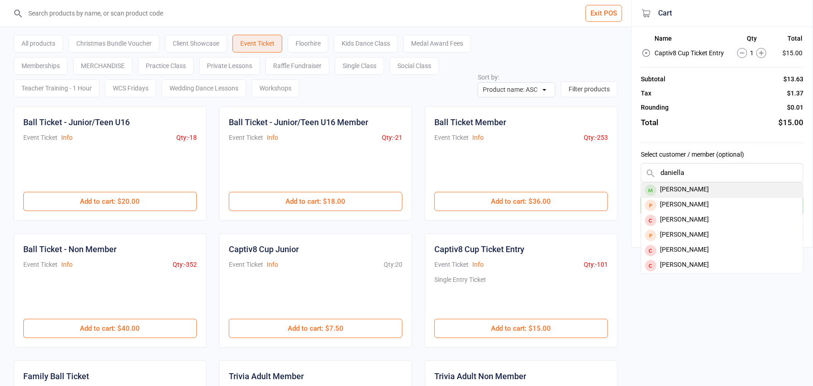
type input "daniella"
click at [689, 190] on div "[PERSON_NAME]" at bounding box center [722, 190] width 162 height 15
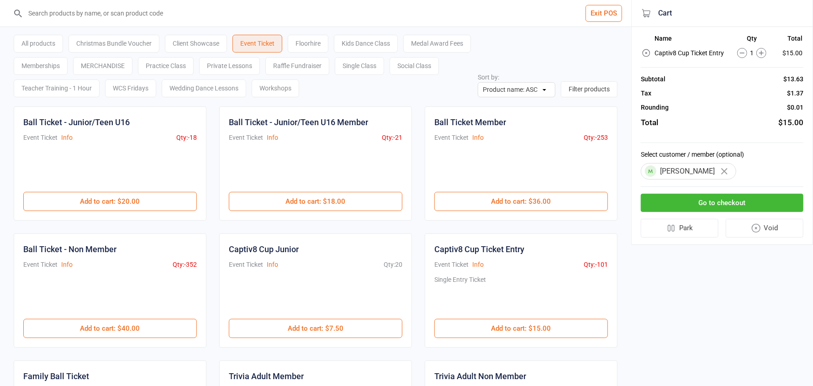
click at [712, 200] on button "Go to checkout" at bounding box center [722, 203] width 163 height 19
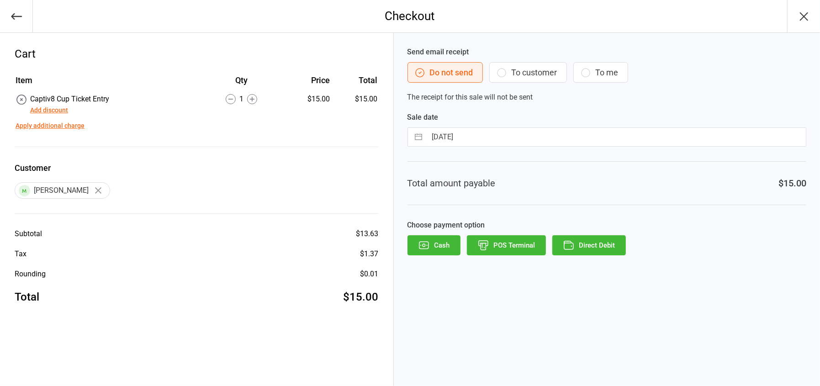
click at [428, 245] on icon "button" at bounding box center [423, 245] width 9 height 7
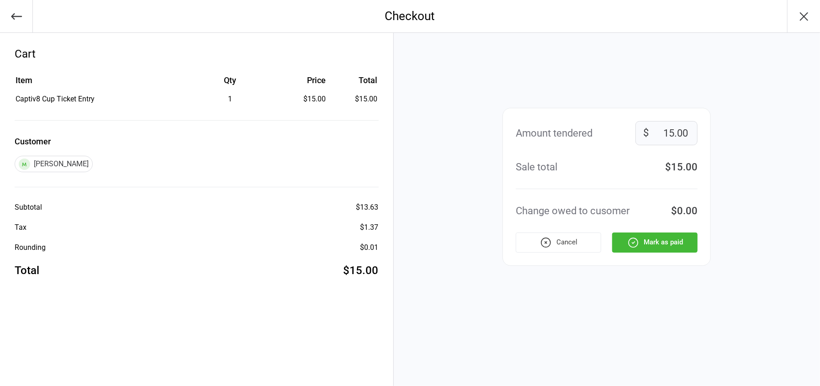
click at [664, 238] on button "Mark as paid" at bounding box center [654, 242] width 85 height 20
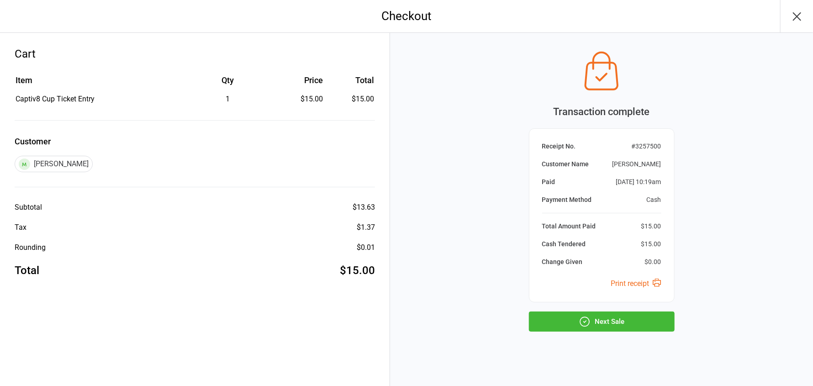
click at [626, 325] on button "Next Sale" at bounding box center [602, 321] width 146 height 20
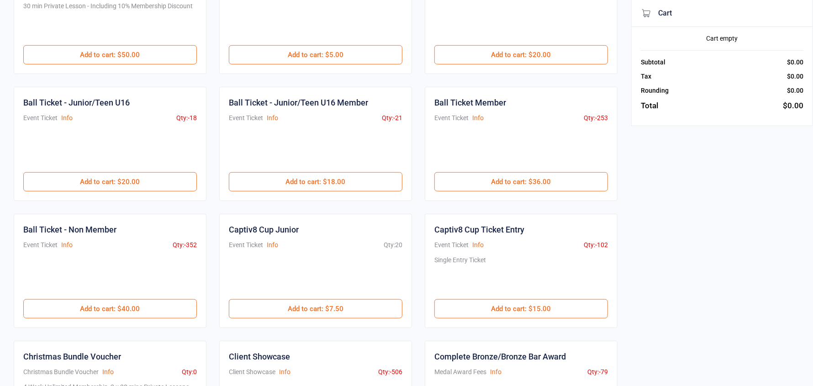
scroll to position [274, 0]
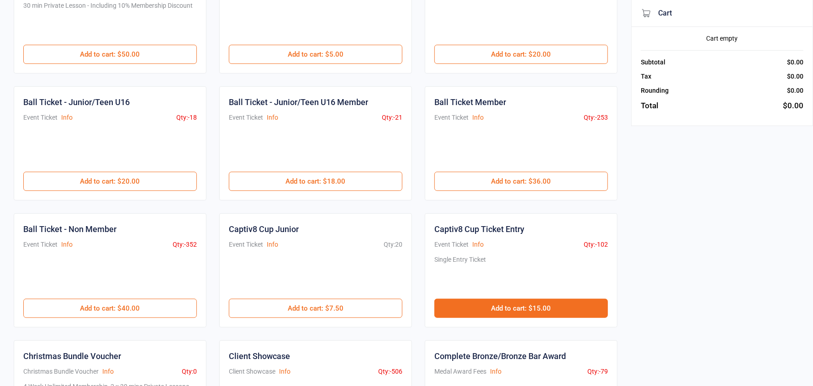
click at [523, 306] on button "Add to cart : $15.00" at bounding box center [521, 308] width 174 height 19
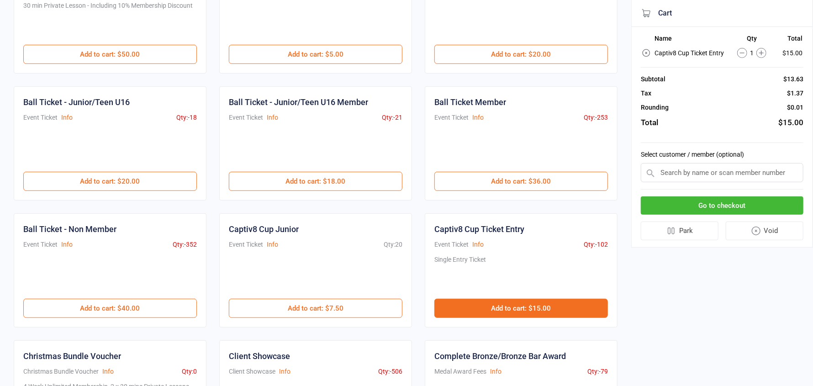
click at [518, 308] on button "Add to cart : $15.00" at bounding box center [521, 308] width 174 height 19
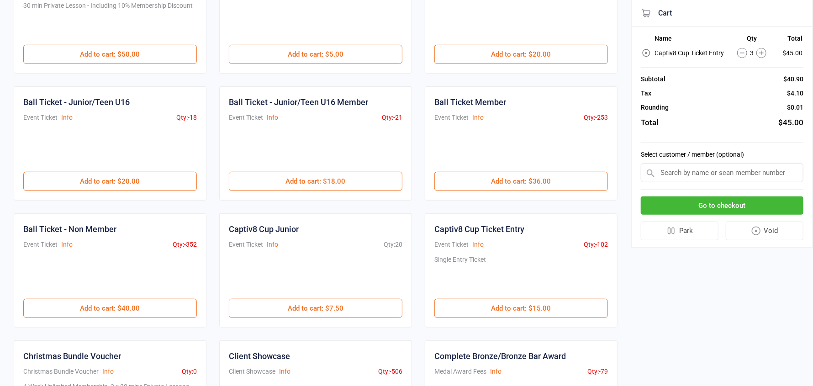
click at [694, 174] on input "text" at bounding box center [722, 172] width 163 height 19
type input "ruby"
click at [703, 193] on div "[PERSON_NAME]" at bounding box center [722, 190] width 162 height 15
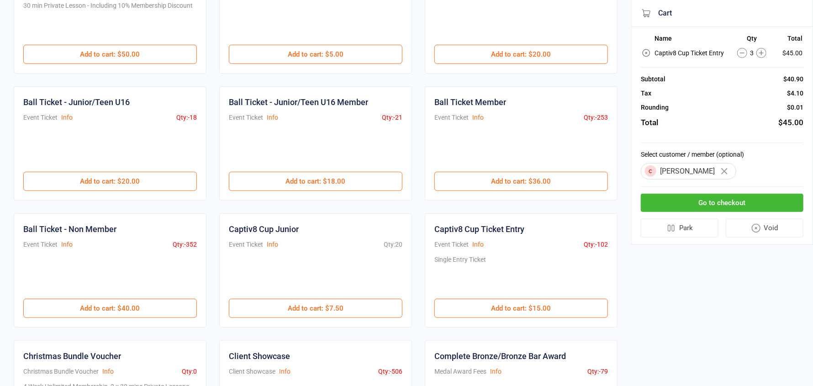
click at [706, 200] on button "Go to checkout" at bounding box center [722, 203] width 163 height 19
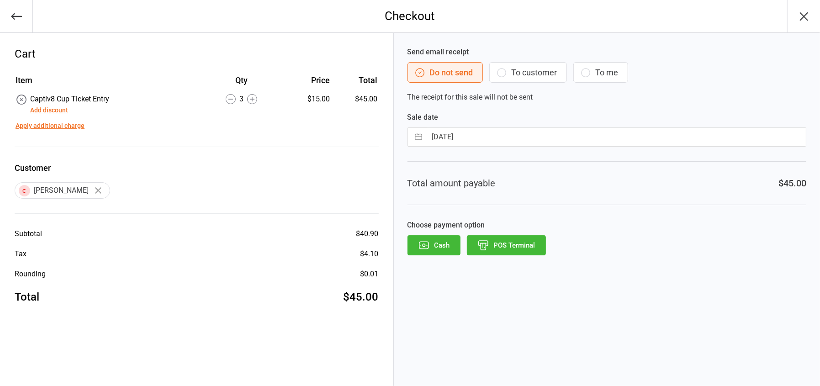
click at [506, 238] on button "POS Terminal" at bounding box center [506, 245] width 79 height 20
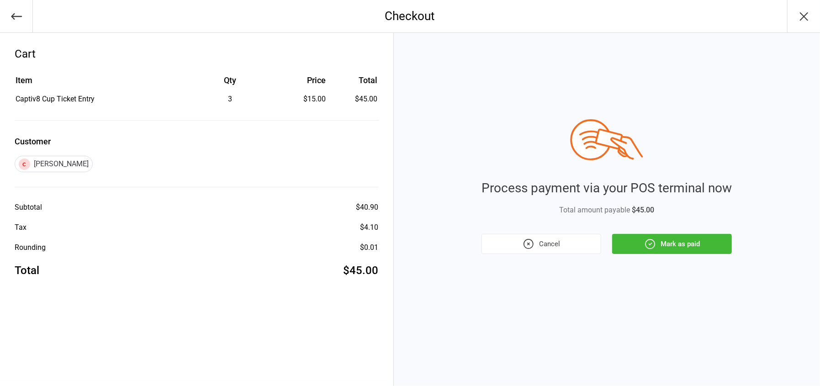
click at [650, 239] on icon "button" at bounding box center [650, 243] width 9 height 9
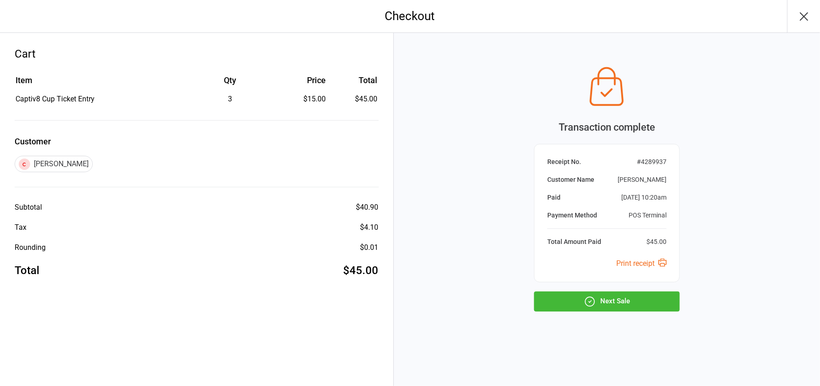
click at [635, 302] on button "Next Sale" at bounding box center [607, 301] width 146 height 20
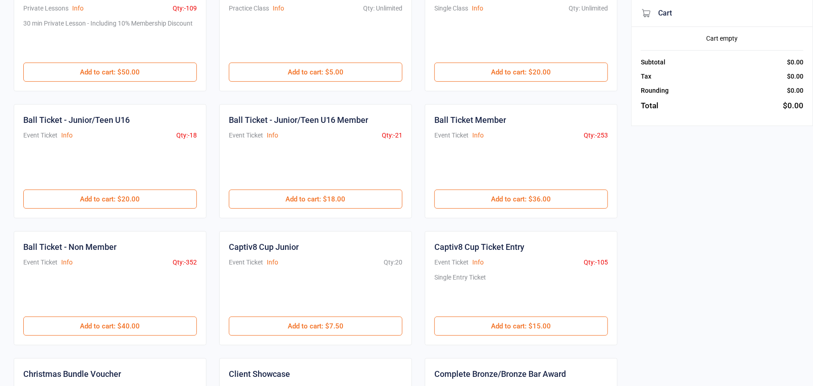
scroll to position [274, 0]
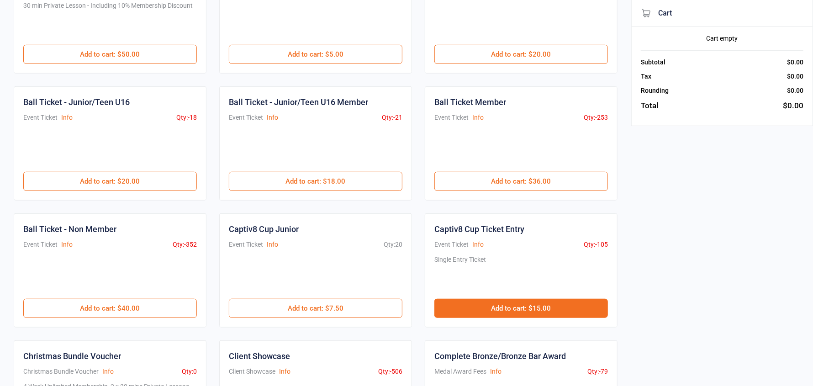
click at [484, 306] on button "Add to cart : $15.00" at bounding box center [521, 308] width 174 height 19
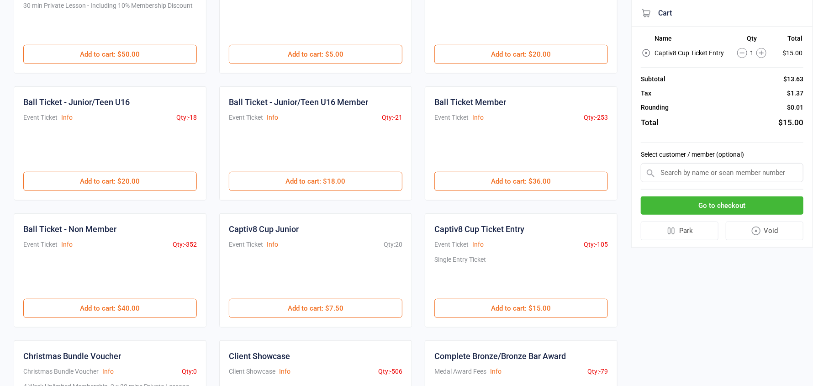
click at [674, 167] on input "text" at bounding box center [722, 172] width 163 height 19
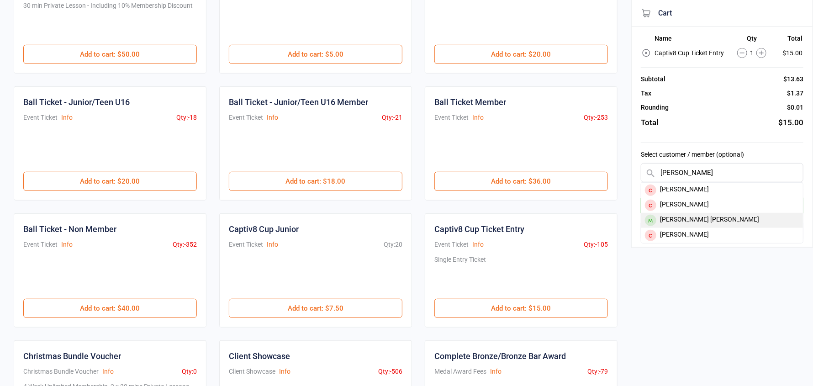
type input "[PERSON_NAME]"
click at [707, 217] on div "[PERSON_NAME] [PERSON_NAME]" at bounding box center [722, 220] width 162 height 15
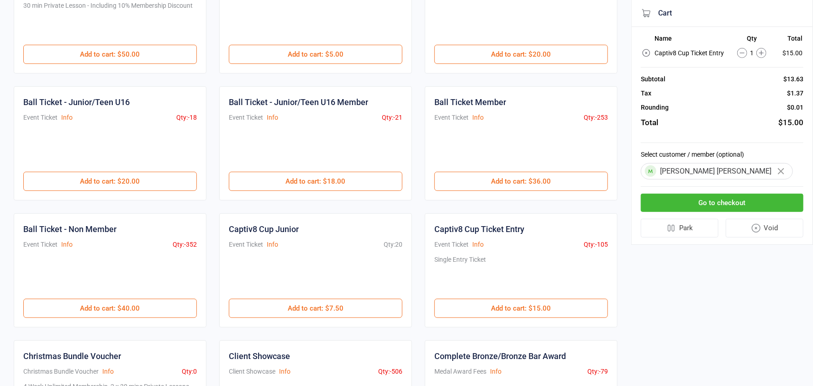
click at [699, 204] on button "Go to checkout" at bounding box center [722, 203] width 163 height 19
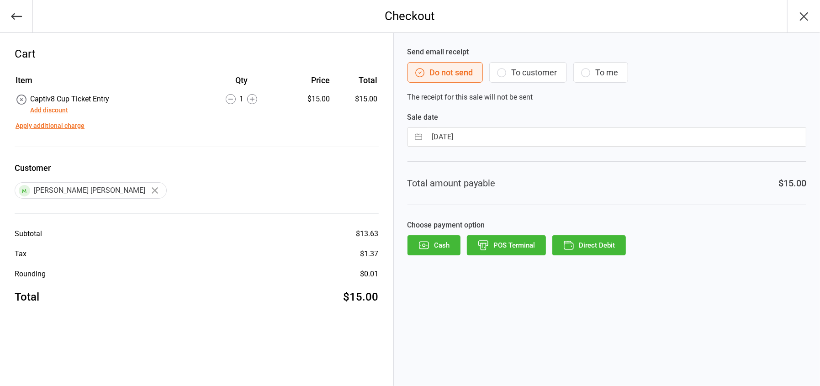
click at [515, 250] on button "POS Terminal" at bounding box center [506, 245] width 79 height 20
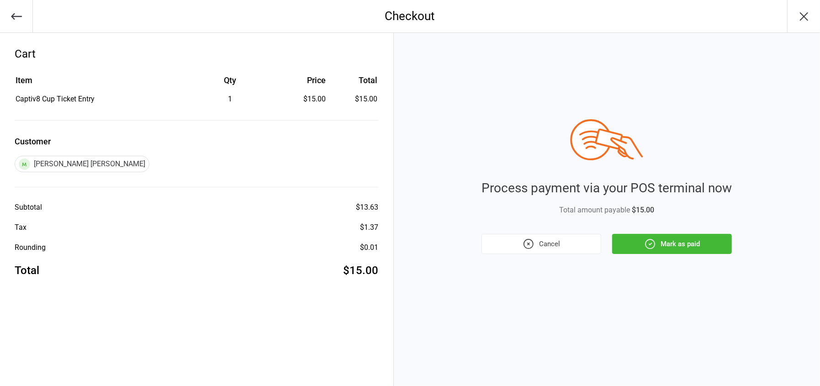
click at [678, 244] on button "Mark as paid" at bounding box center [672, 244] width 120 height 20
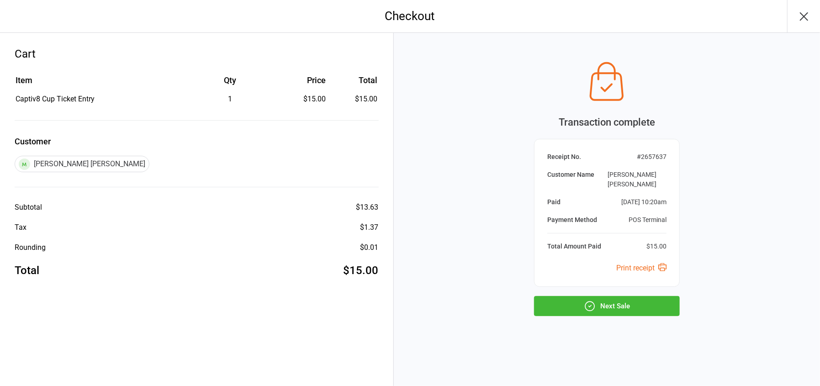
drag, startPoint x: 640, startPoint y: 297, endPoint x: 633, endPoint y: 297, distance: 7.3
click at [634, 300] on button "Next Sale" at bounding box center [607, 306] width 146 height 20
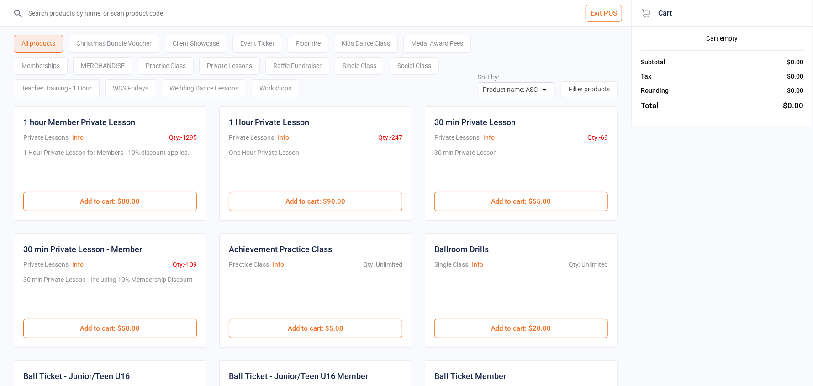
scroll to position [228, 0]
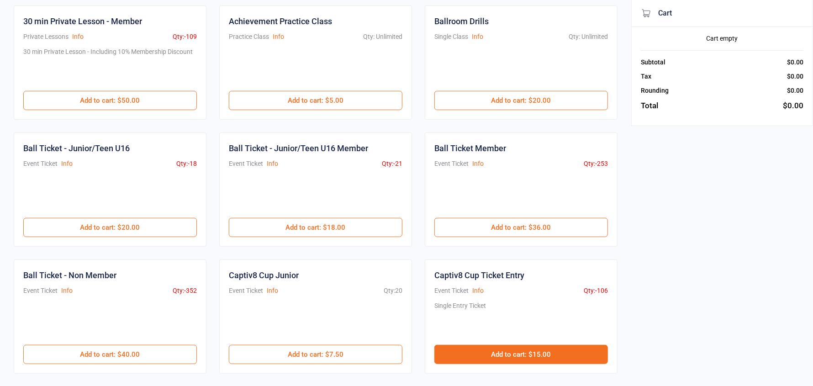
drag, startPoint x: 505, startPoint y: 351, endPoint x: 554, endPoint y: 307, distance: 65.7
click at [506, 350] on button "Add to cart : $15.00" at bounding box center [521, 354] width 174 height 19
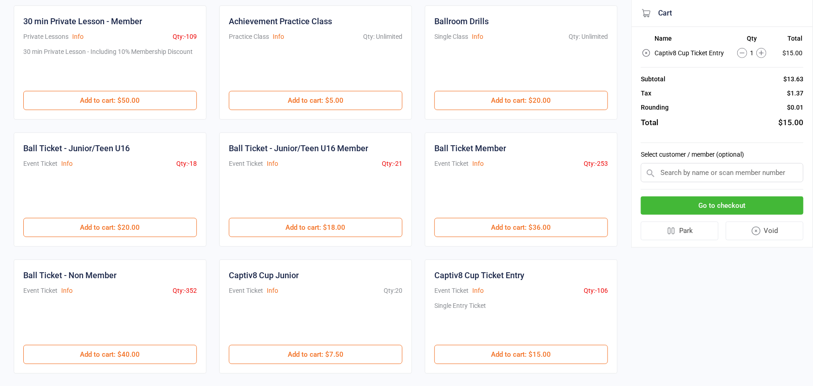
click at [702, 174] on input "text" at bounding box center [722, 172] width 163 height 19
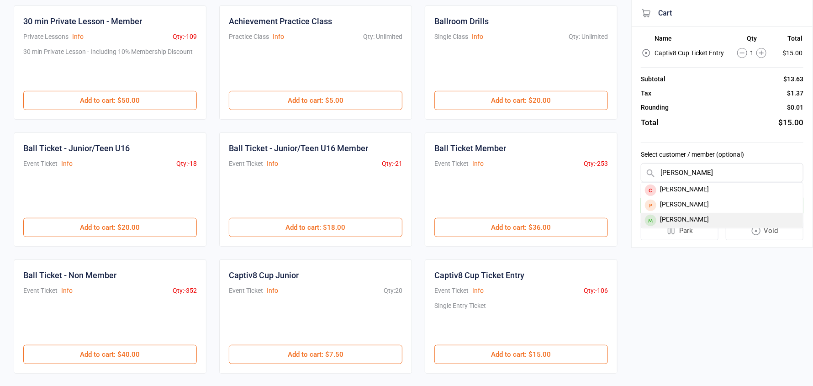
type input "[PERSON_NAME]"
click at [707, 219] on div "[PERSON_NAME]" at bounding box center [722, 220] width 162 height 15
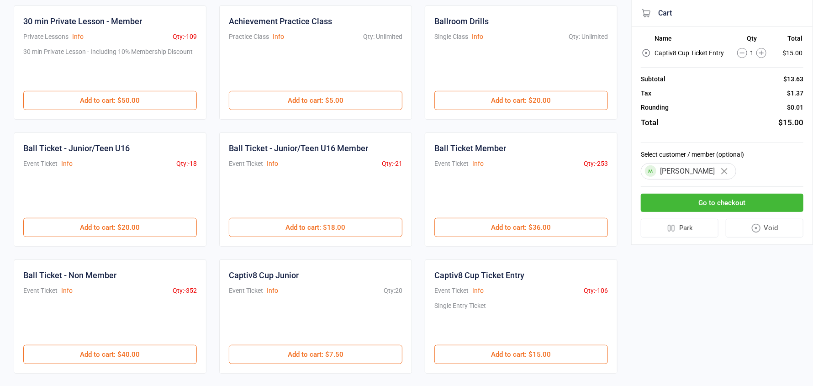
click at [707, 206] on button "Go to checkout" at bounding box center [722, 203] width 163 height 19
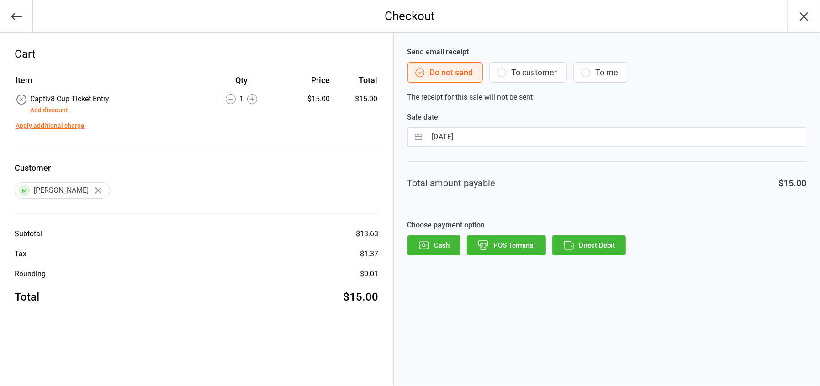
click at [503, 238] on button "POS Terminal" at bounding box center [506, 245] width 79 height 20
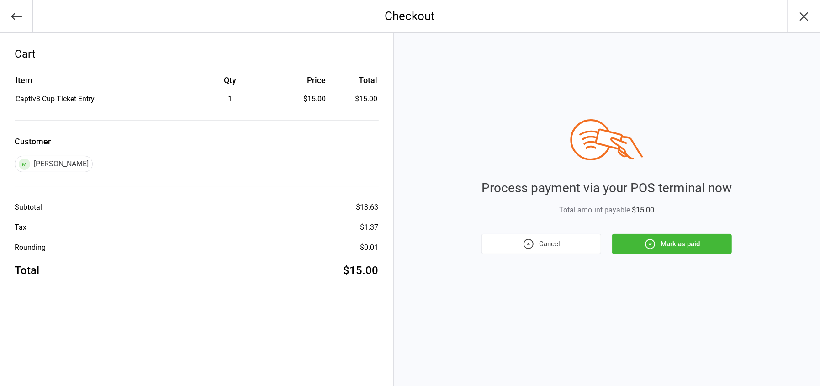
click at [661, 238] on button "Mark as paid" at bounding box center [672, 244] width 120 height 20
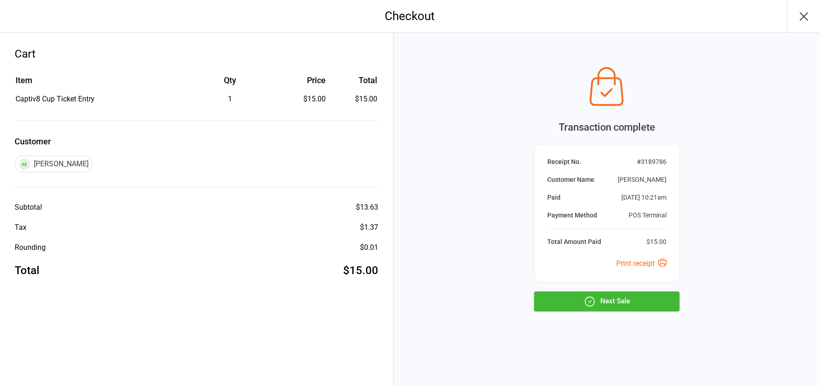
click at [627, 300] on button "Next Sale" at bounding box center [607, 301] width 146 height 20
